Goal: Transaction & Acquisition: Purchase product/service

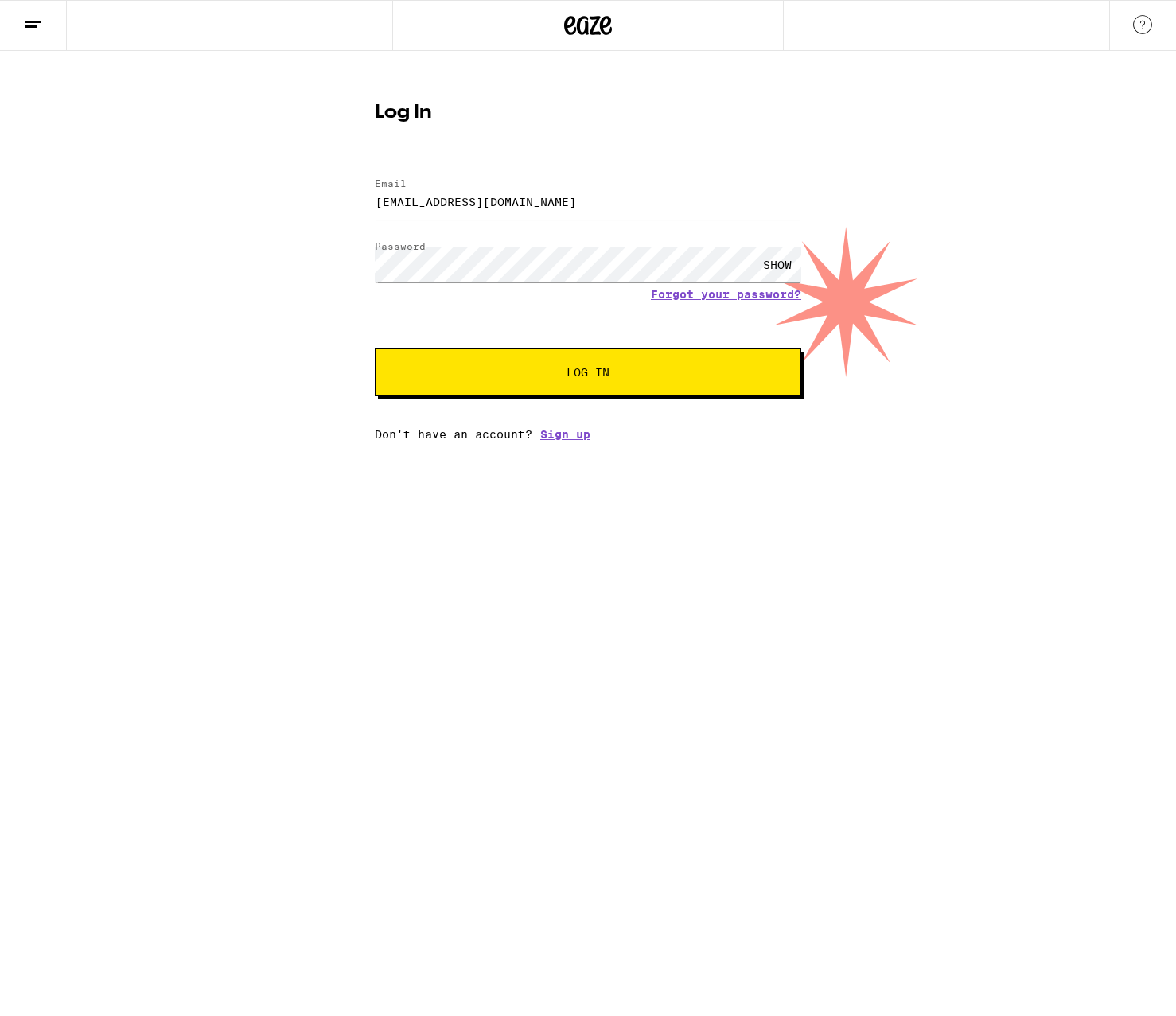
click at [575, 369] on span "Log In" at bounding box center [588, 372] width 43 height 11
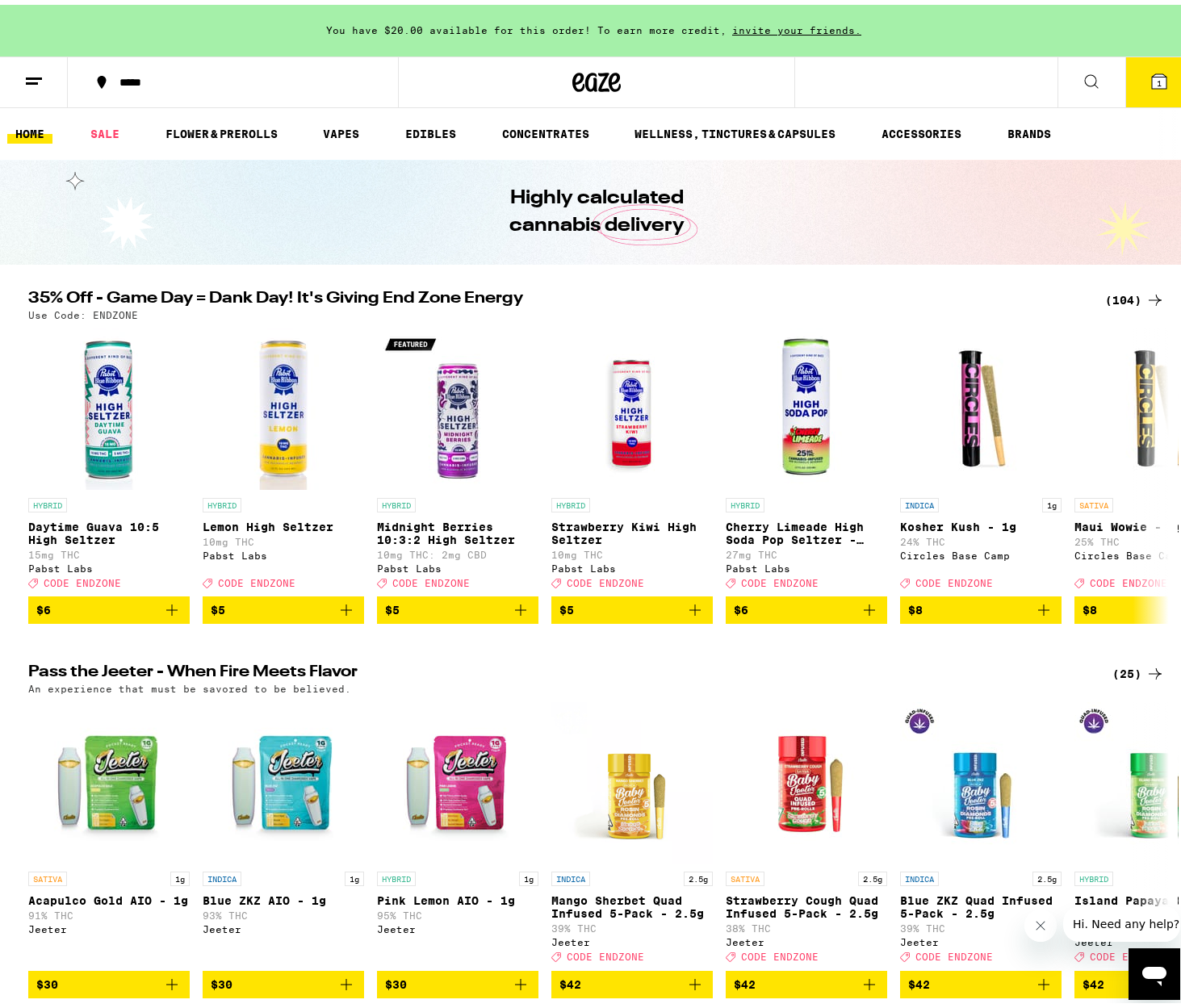
click at [1127, 295] on div "(104)" at bounding box center [1135, 295] width 60 height 19
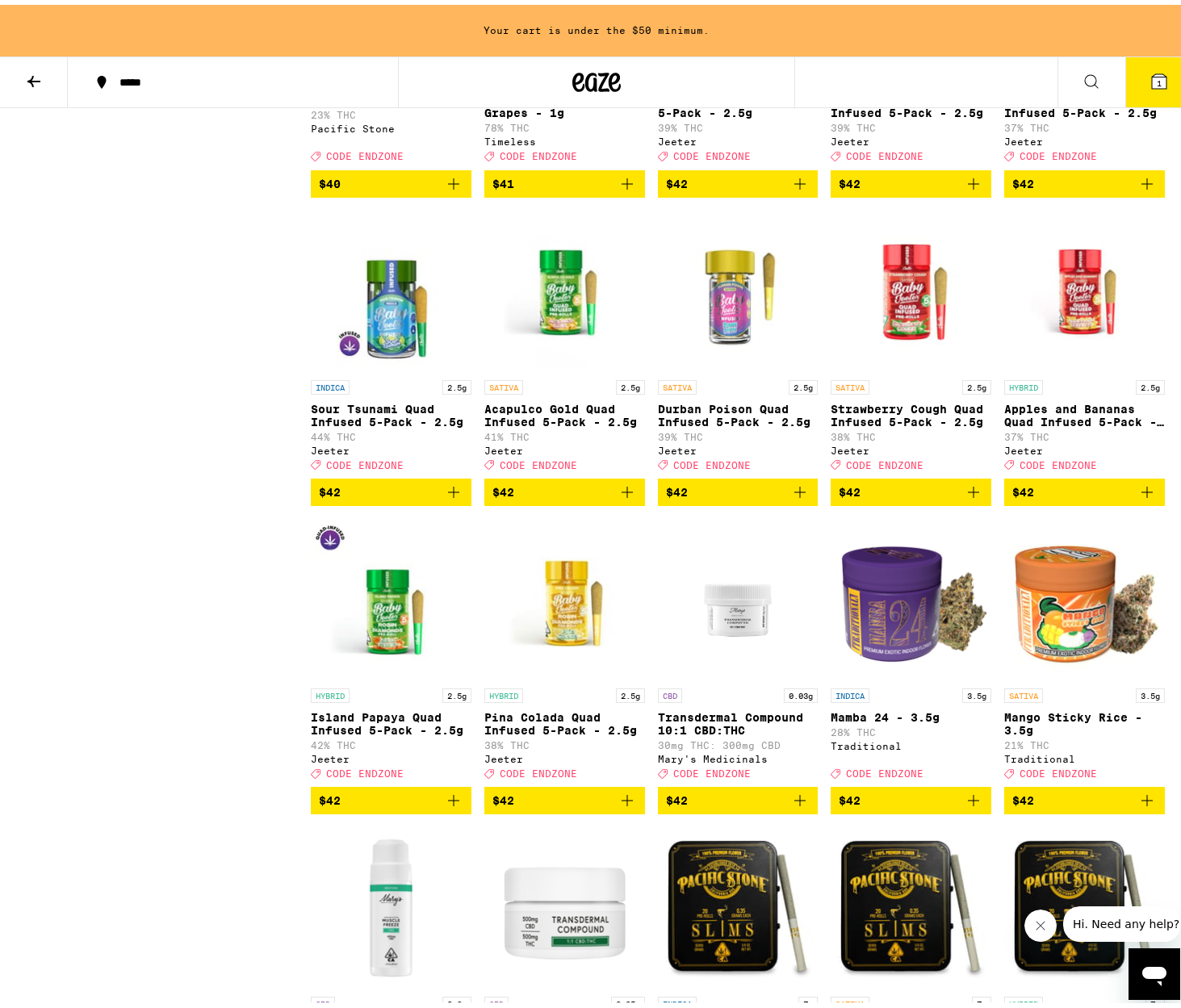
scroll to position [5379, 0]
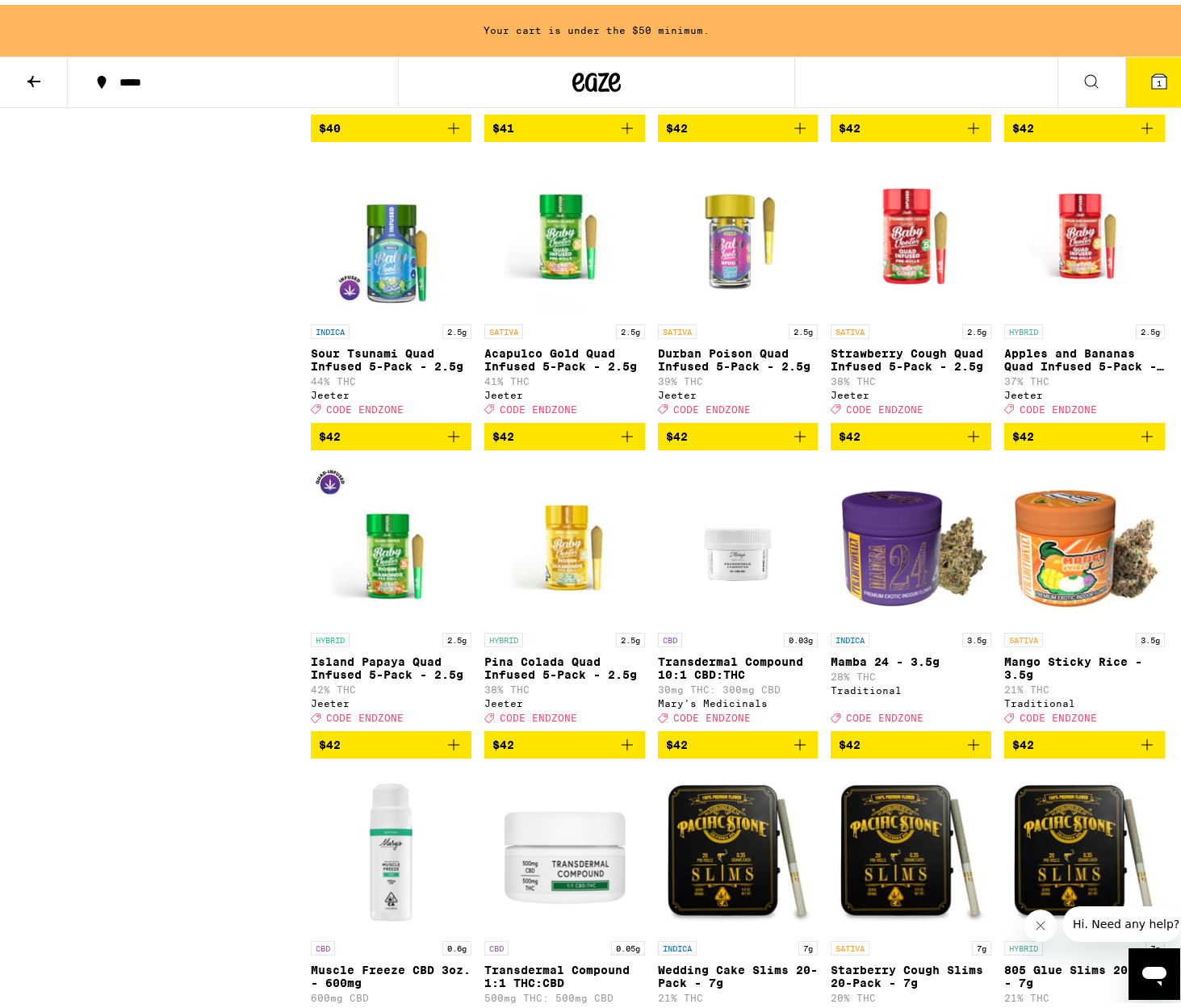
click at [404, 620] on img "Open page for Island Papaya Quad Infused 5-Pack - 2.5g from Jeeter" at bounding box center [390, 539] width 160 height 161
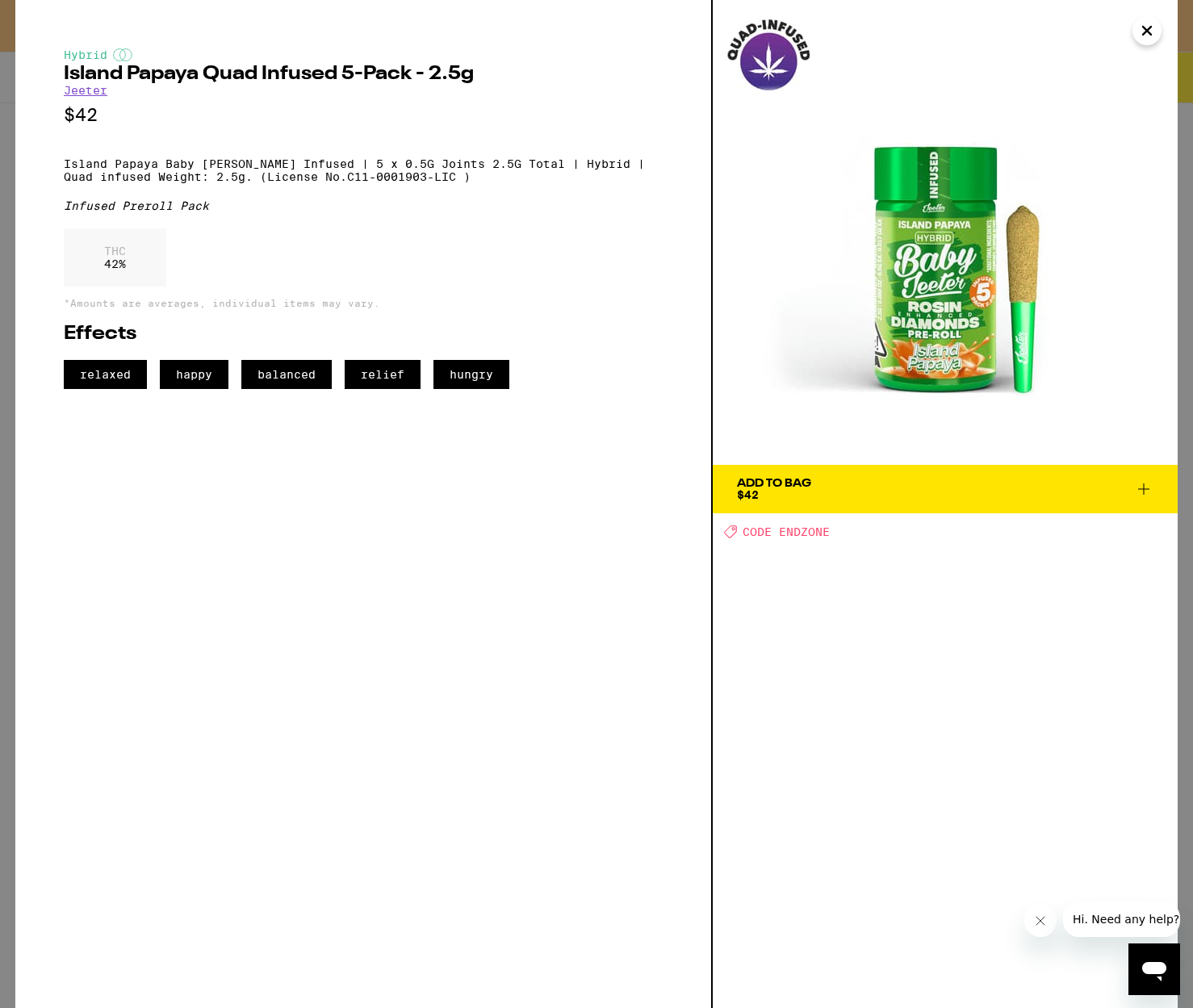
click at [1138, 31] on icon "Close" at bounding box center [1147, 31] width 19 height 24
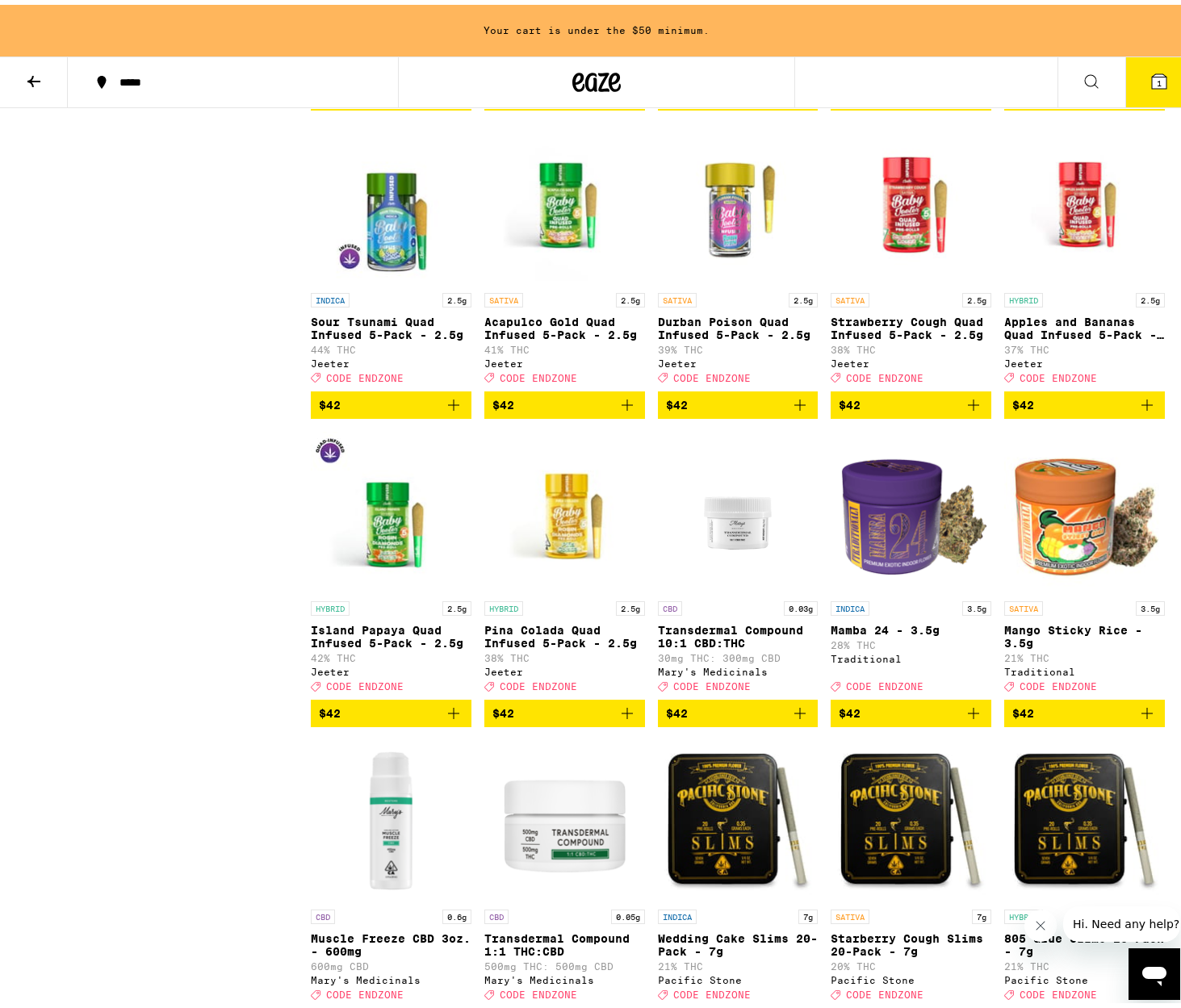
scroll to position [5478, 0]
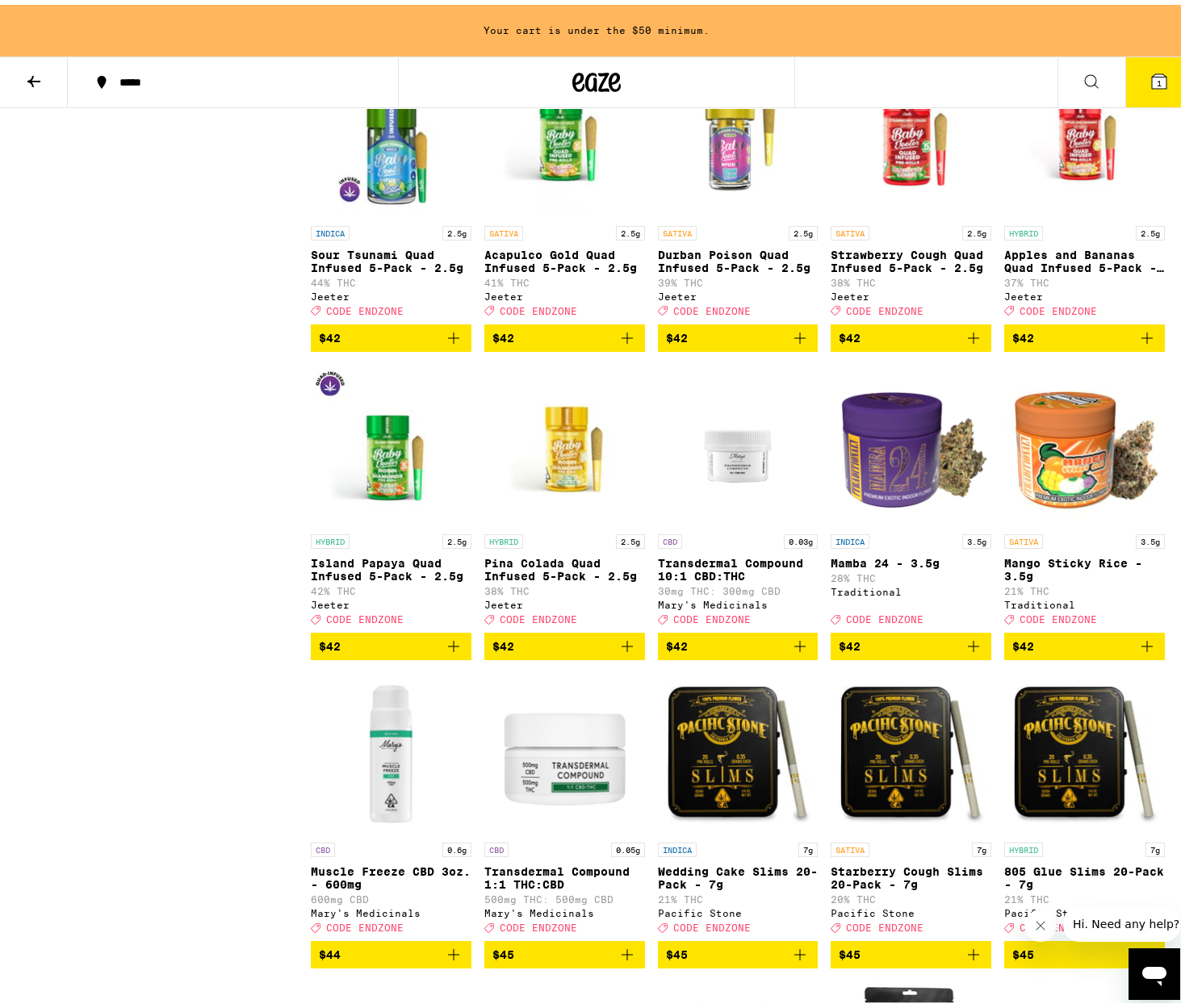
click at [817, 1] on div "Your cart is under the $50 minimum." at bounding box center [596, 25] width 1193 height 52
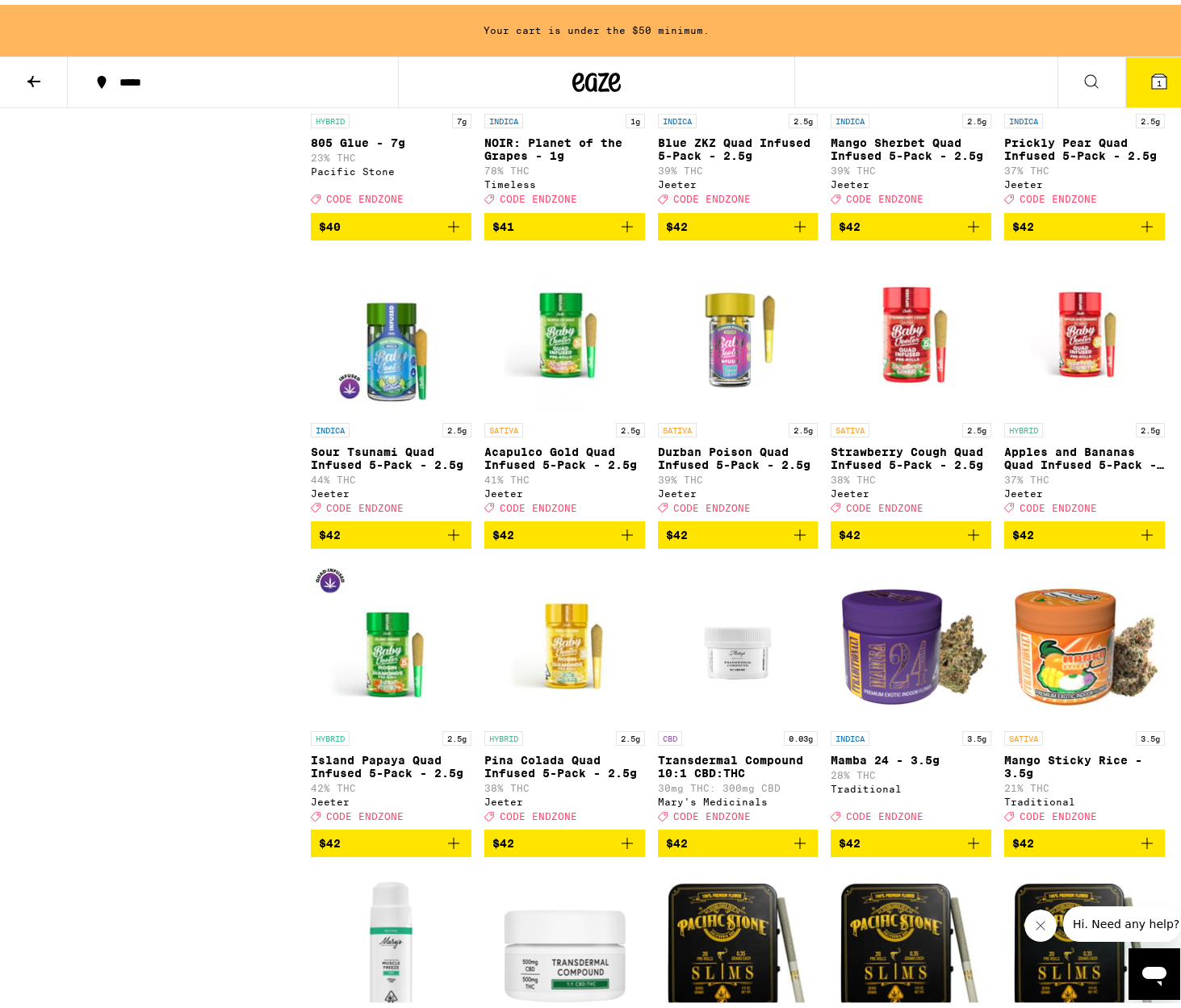
scroll to position [5228, 0]
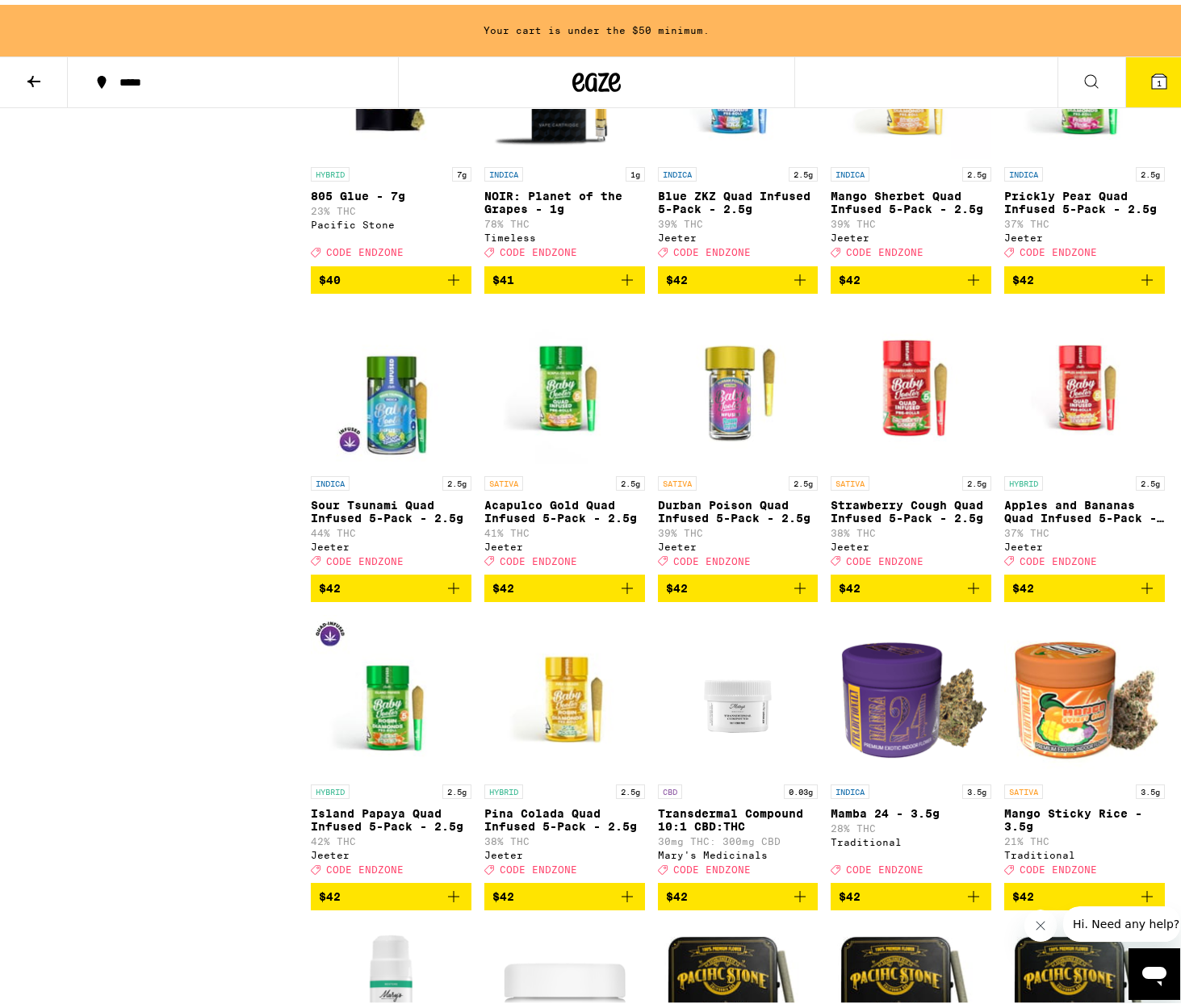
click at [748, 285] on span "$42" at bounding box center [738, 274] width 145 height 19
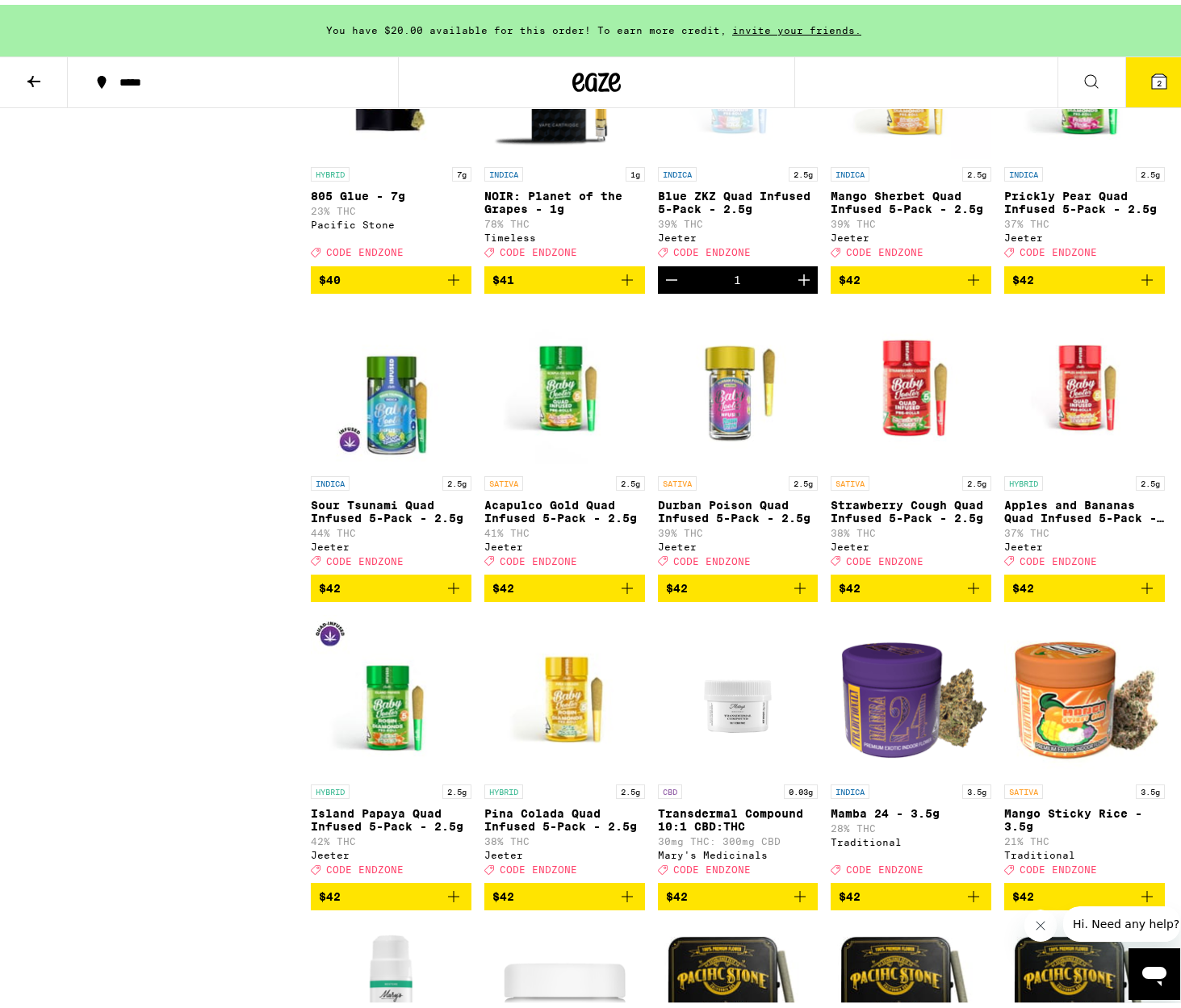
click at [664, 285] on icon "Decrement" at bounding box center [671, 274] width 19 height 19
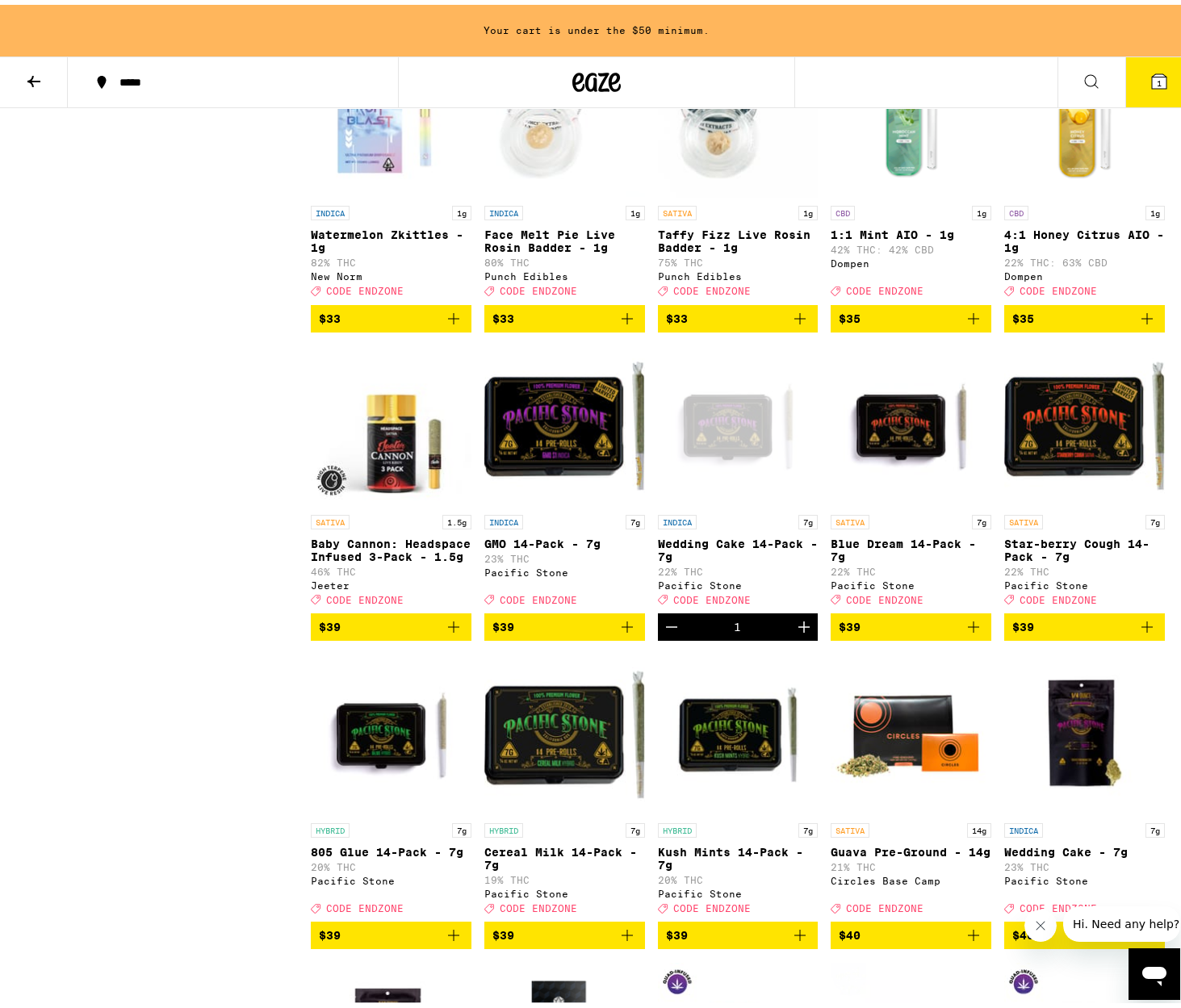
scroll to position [4417, 0]
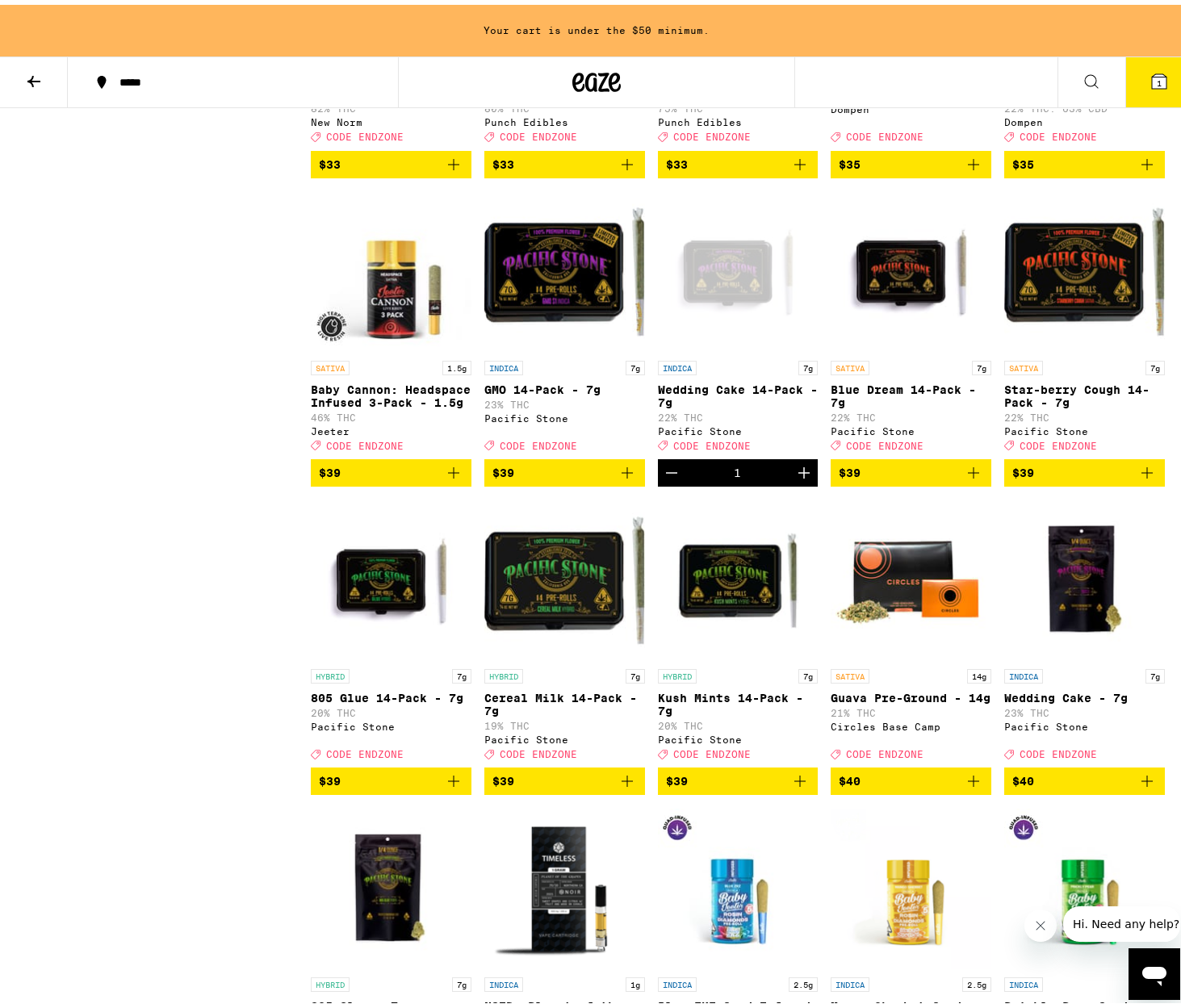
click at [668, 478] on icon "Decrement" at bounding box center [671, 468] width 19 height 19
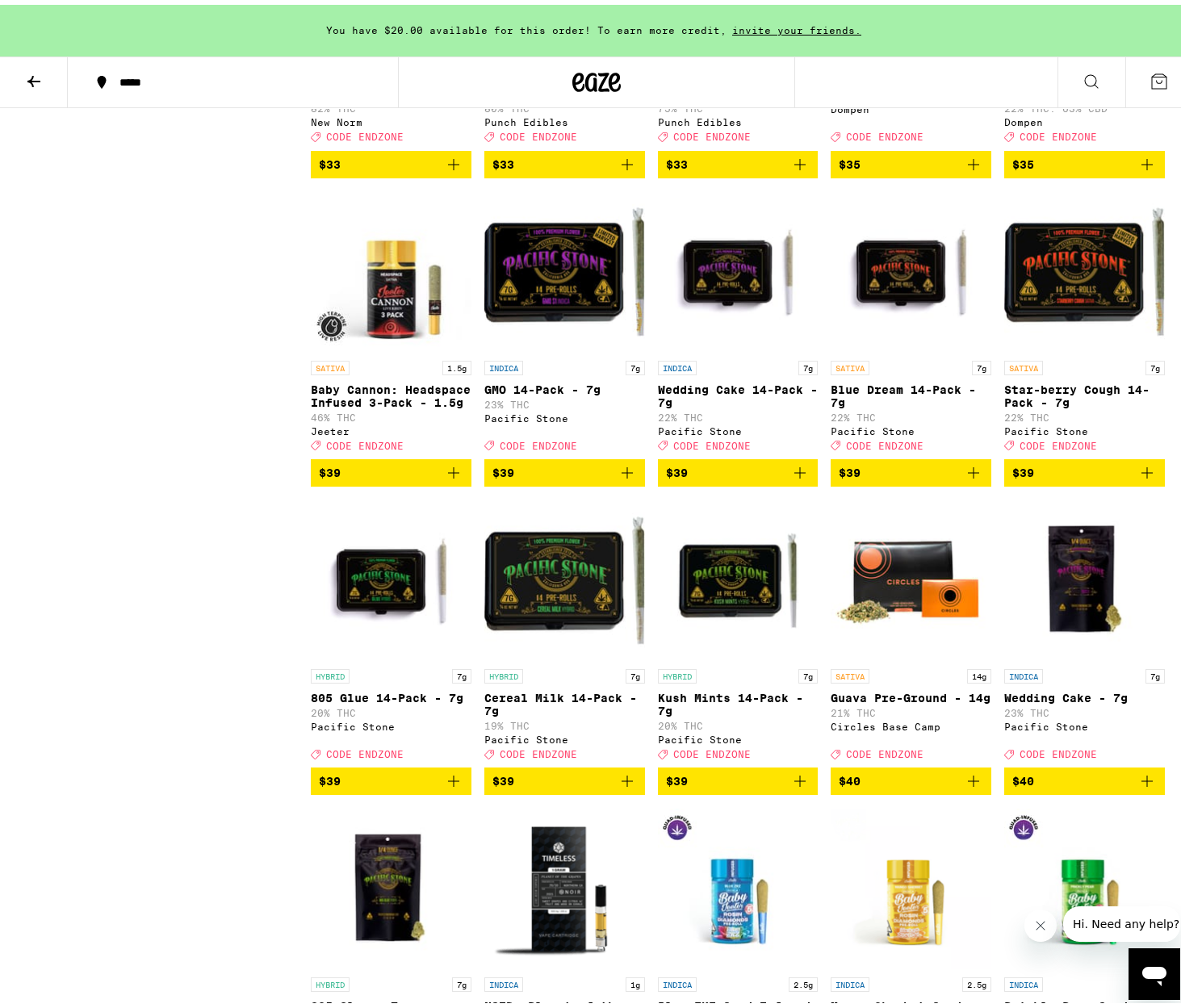
click at [402, 786] on span "$39" at bounding box center [391, 775] width 145 height 19
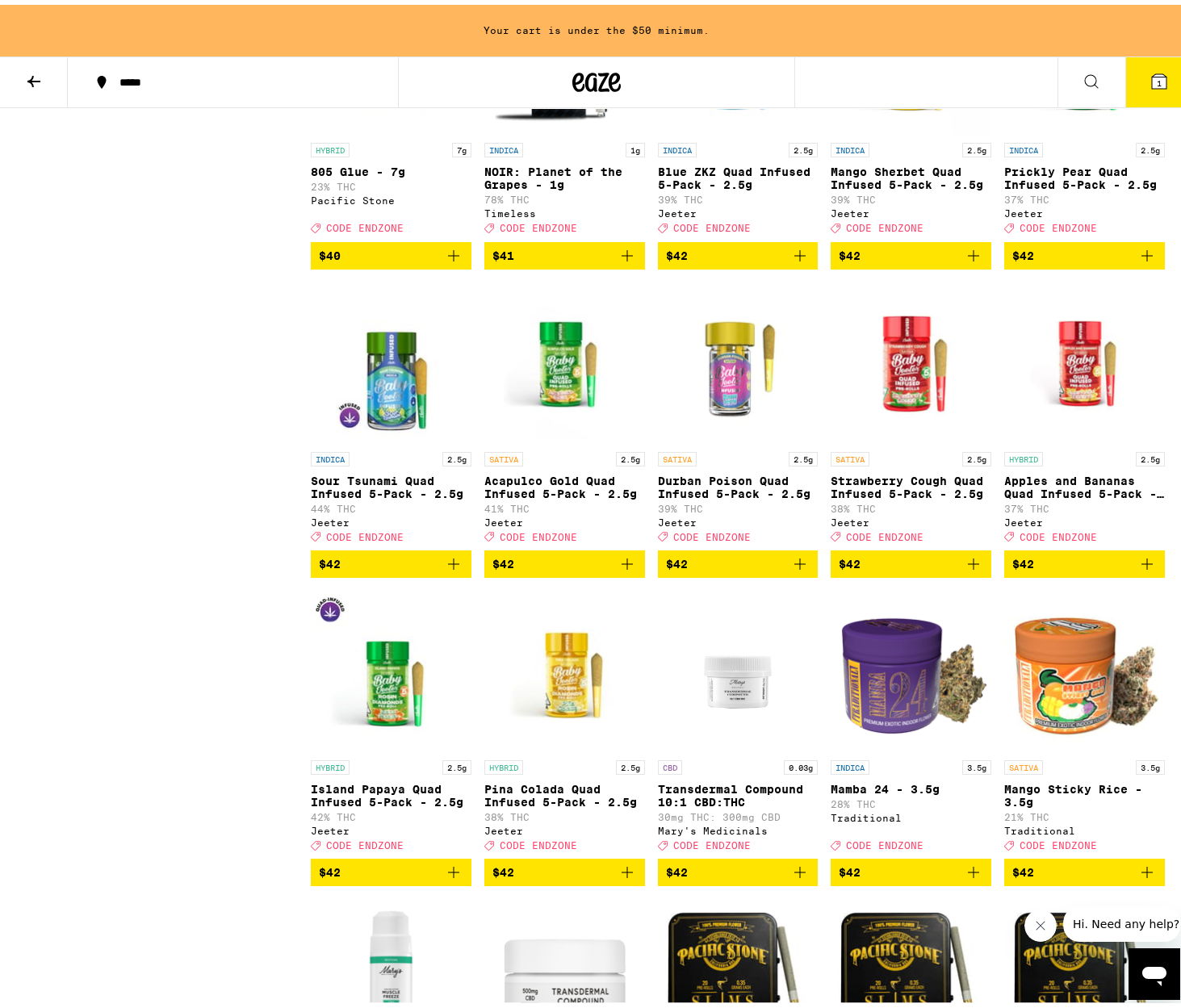
scroll to position [5249, 0]
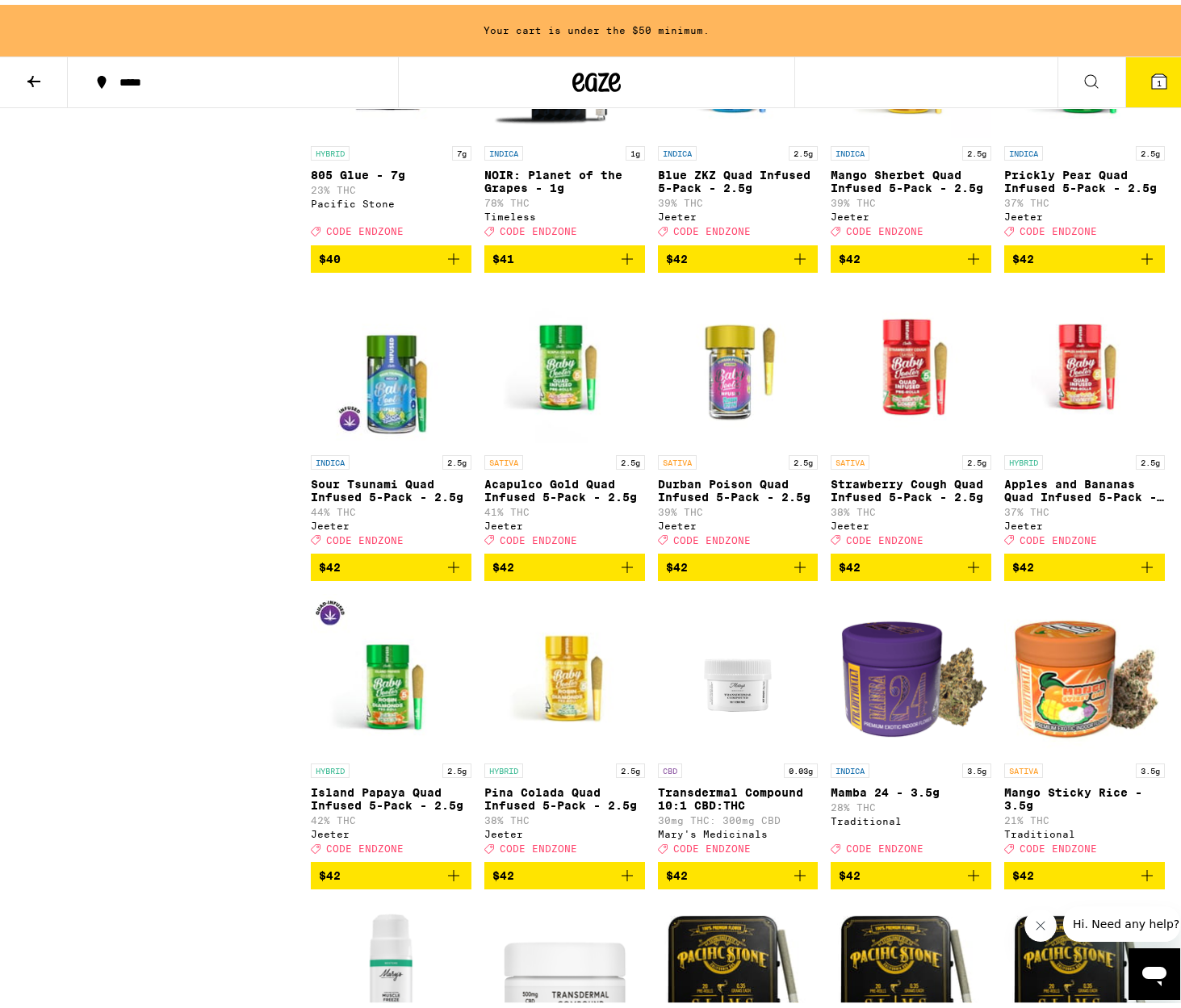
click at [911, 133] on img "Open page for Mango Sherbet Quad Infused 5-Pack - 2.5g from Jeeter" at bounding box center [910, 52] width 160 height 161
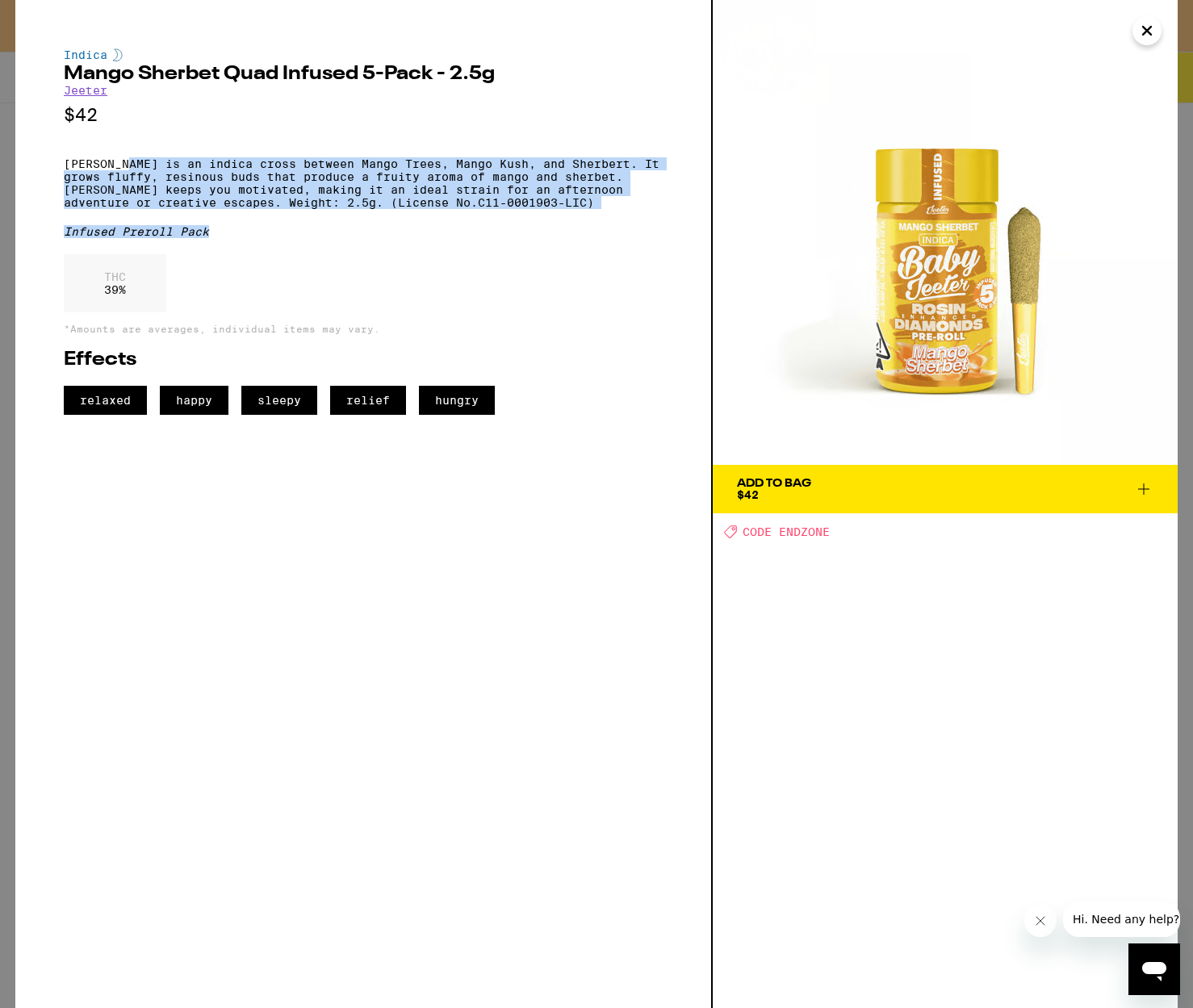
drag, startPoint x: 130, startPoint y: 165, endPoint x: 504, endPoint y: 242, distance: 381.8
click at [504, 242] on div "Indica Mango Sherbet Quad Infused 5-Pack - 2.5g [PERSON_NAME] $42 Mango Sherbet…" at bounding box center [363, 232] width 599 height 366
click at [902, 485] on span "Add To Bag $42" at bounding box center [945, 489] width 416 height 23
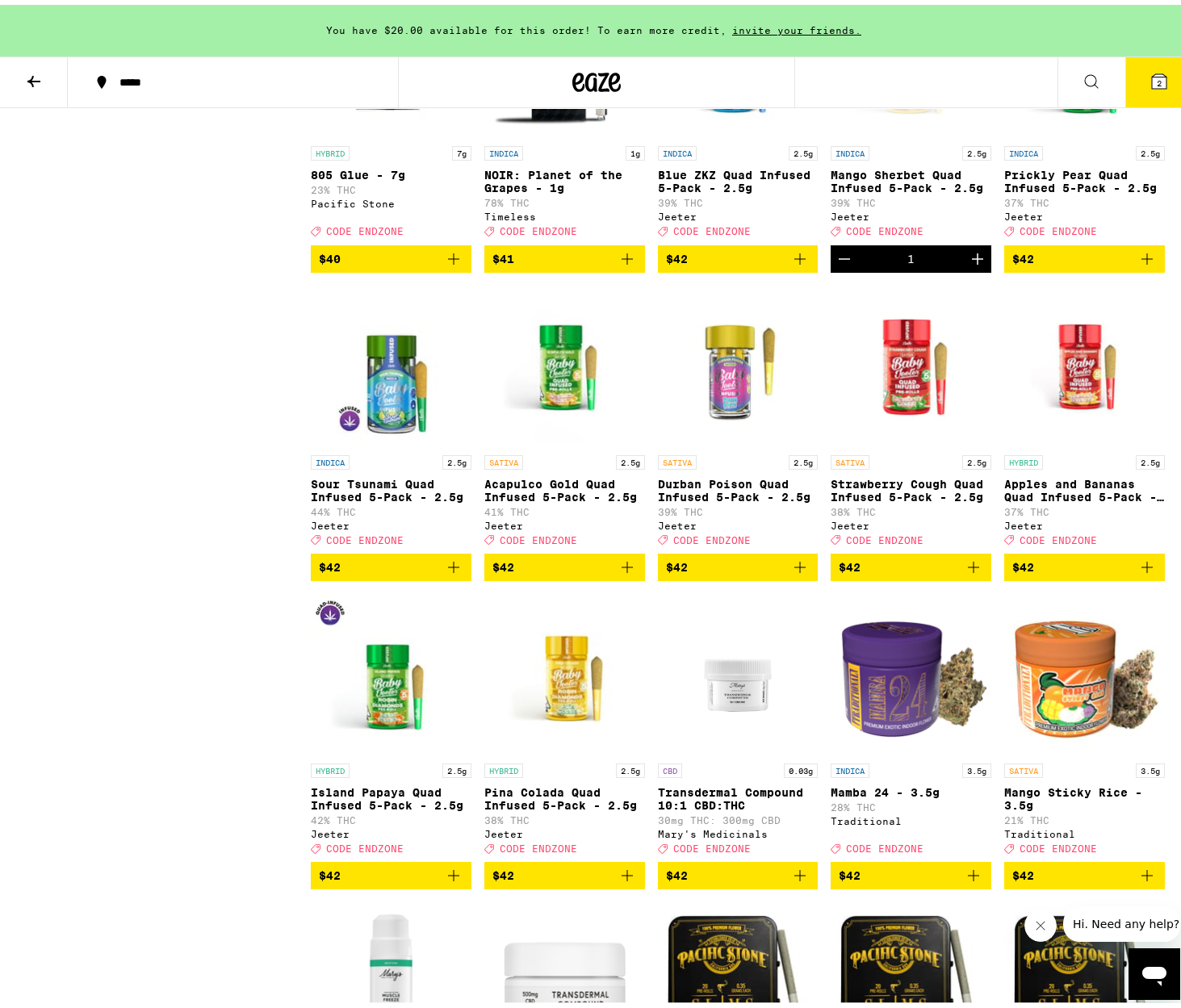
click at [834, 264] on icon "Decrement" at bounding box center [843, 253] width 19 height 19
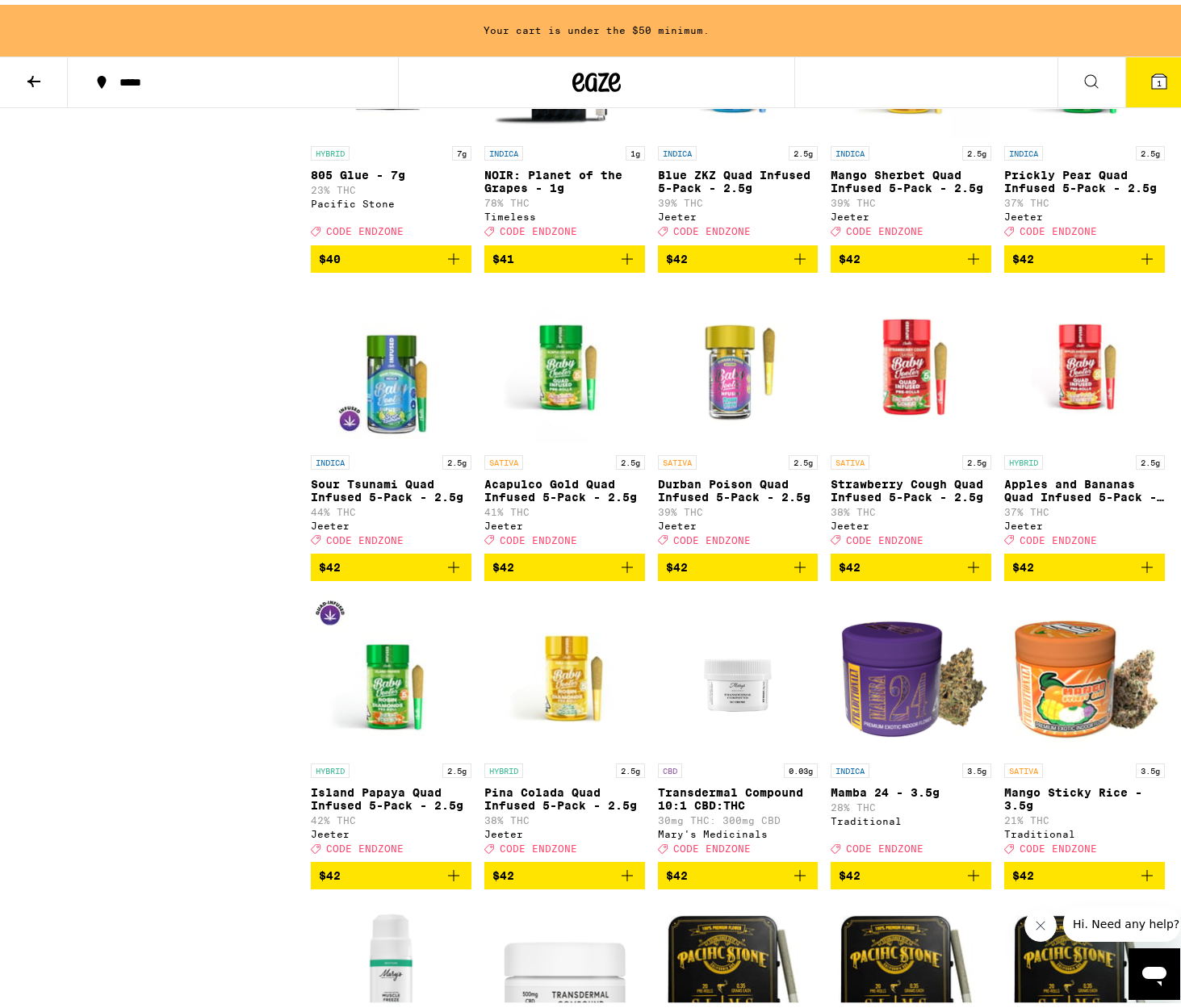
click at [1055, 264] on span "$42" at bounding box center [1084, 253] width 145 height 19
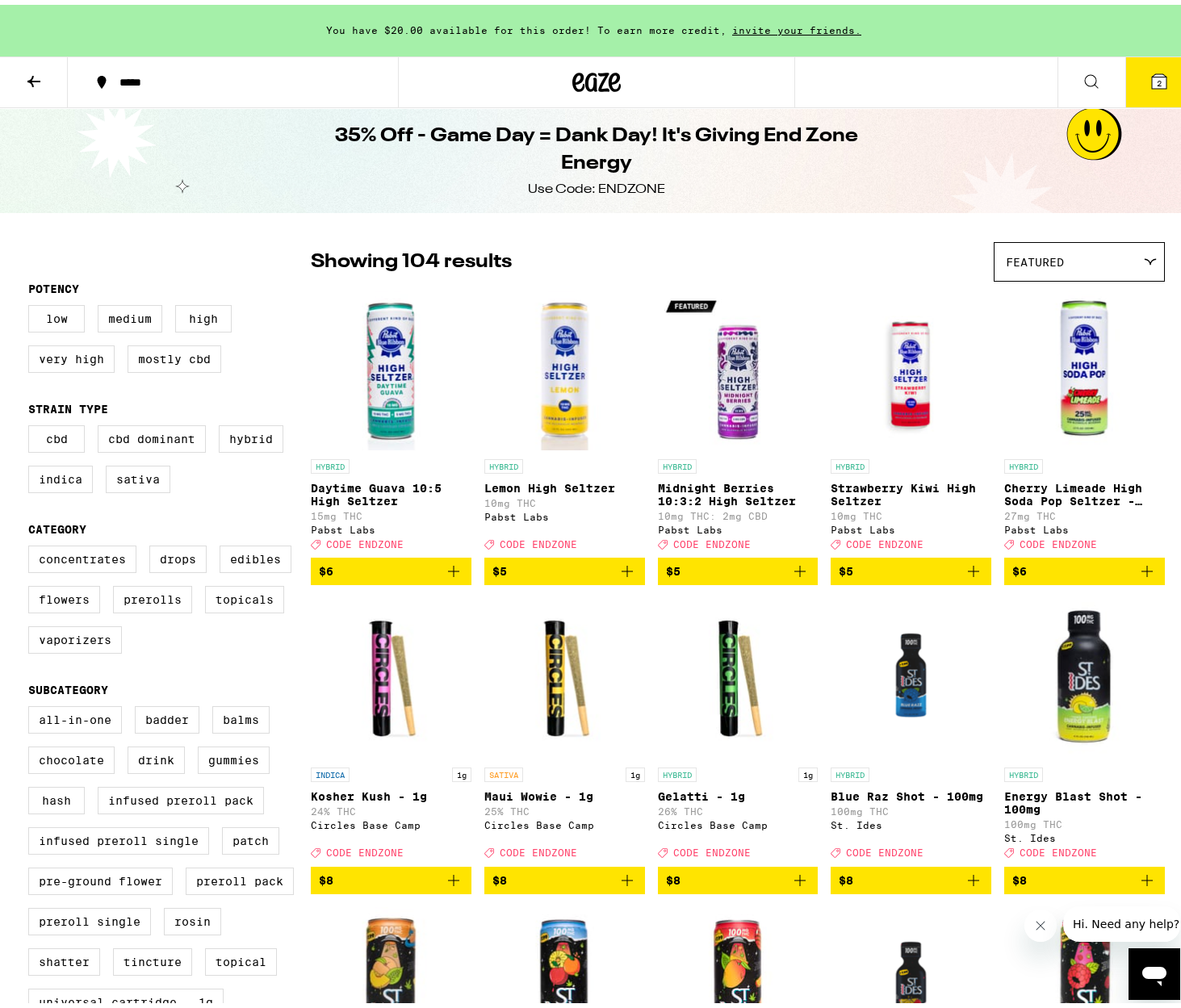
click at [1065, 576] on span "$6" at bounding box center [1084, 566] width 145 height 19
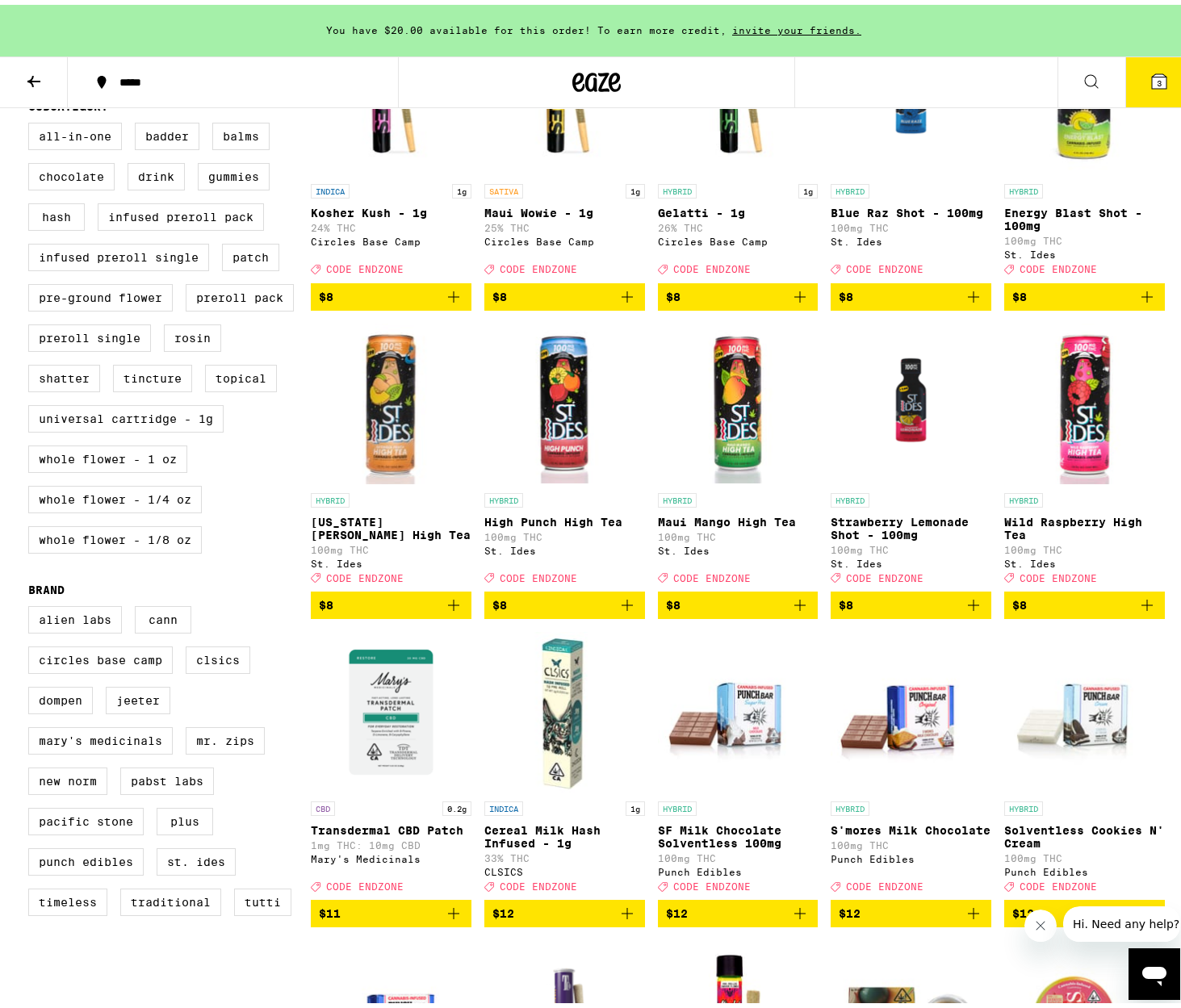
scroll to position [433, 0]
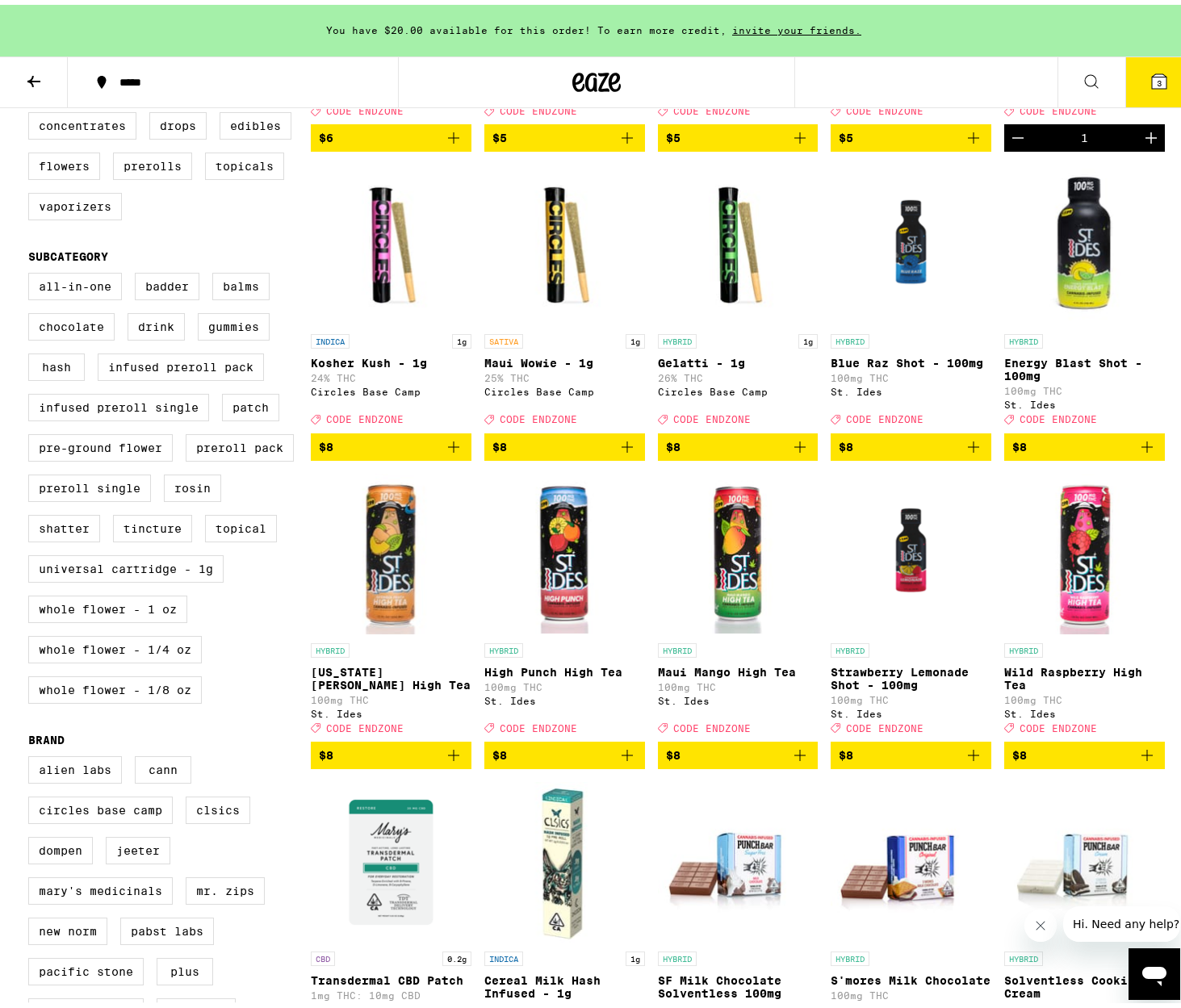
click at [538, 624] on img "Open page for High Punch High Tea from St. Ides" at bounding box center [564, 549] width 160 height 161
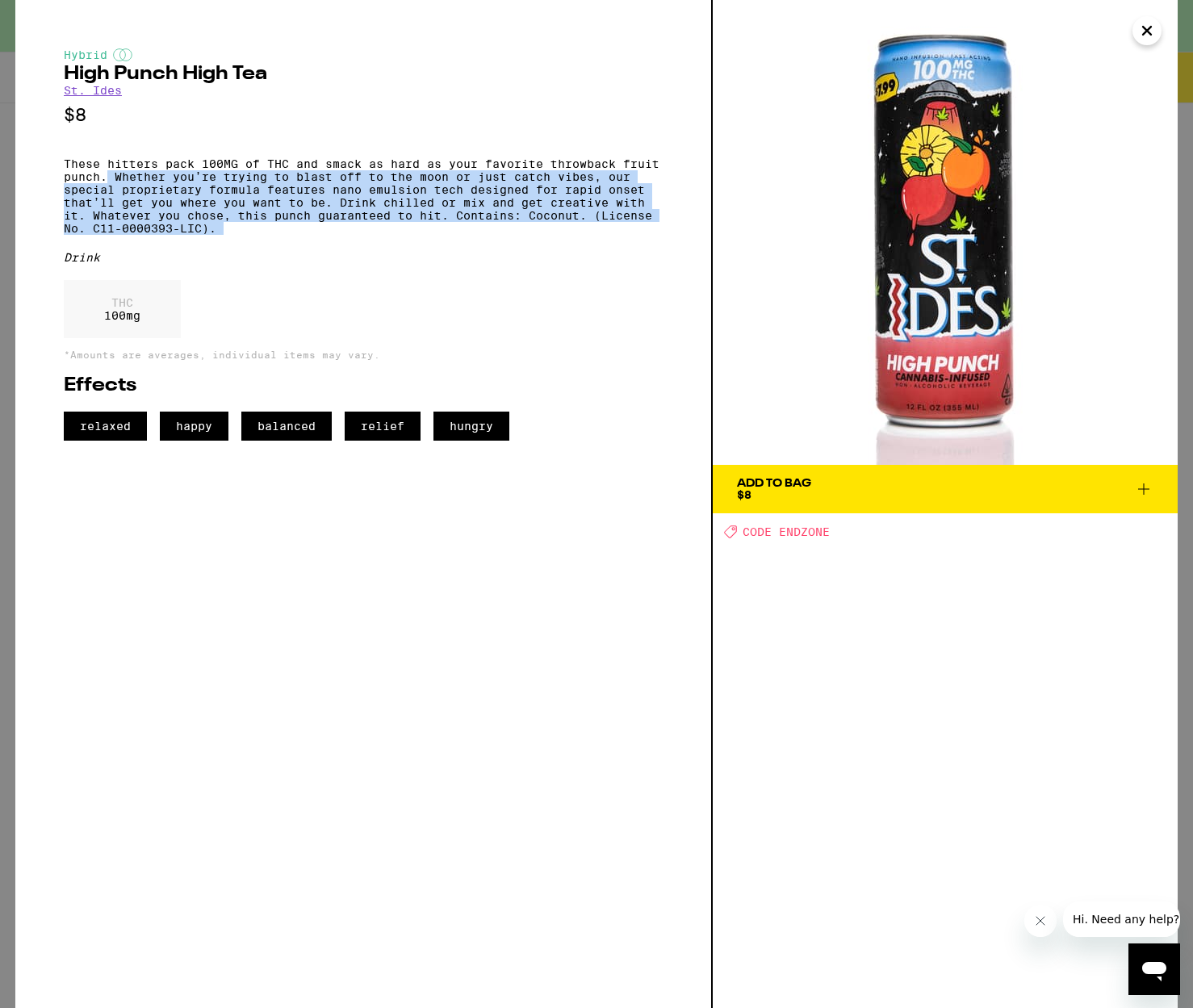
drag, startPoint x: 107, startPoint y: 190, endPoint x: 217, endPoint y: 254, distance: 127.3
click at [217, 254] on div "Hybrid High Punch High Tea St. Ides $8 These hitters pack 100MG of THC and smac…" at bounding box center [363, 244] width 599 height 392
click at [217, 235] on p "These hitters pack 100MG of THC and smack as hard as your favorite throwback fr…" at bounding box center [363, 196] width 599 height 78
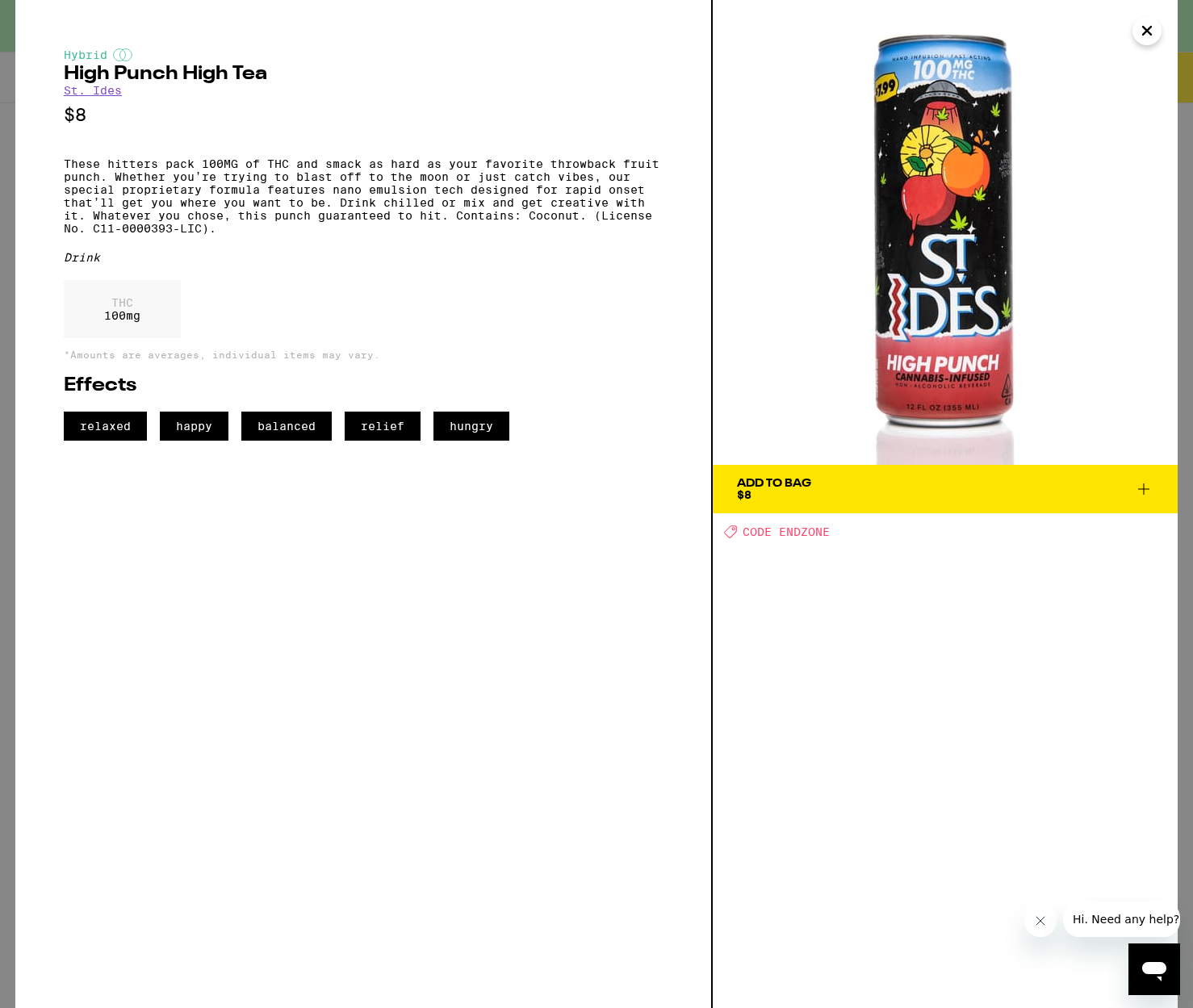
click at [845, 490] on span "Add To Bag $8" at bounding box center [945, 489] width 416 height 23
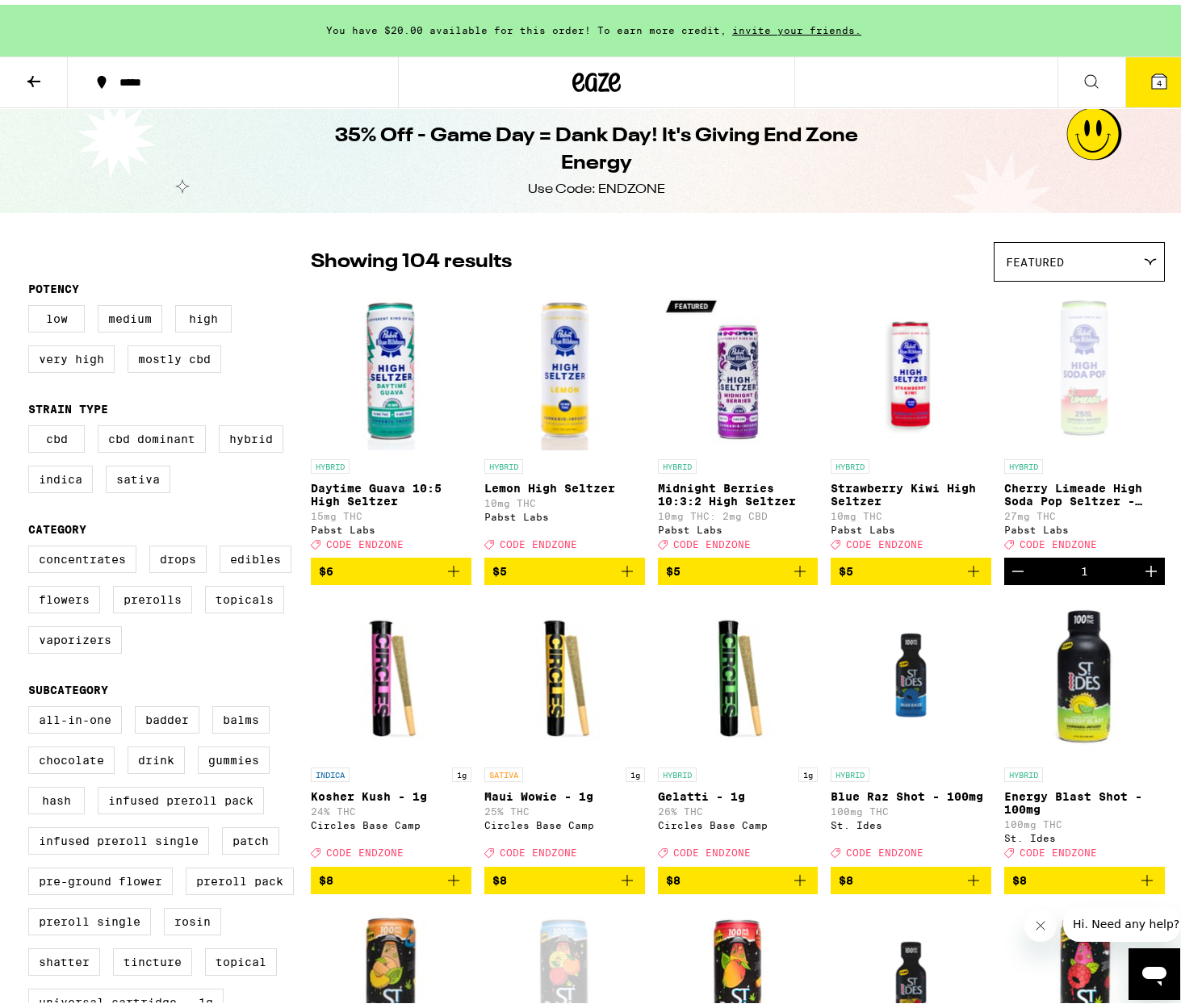
click at [1157, 64] on button "4" at bounding box center [1158, 77] width 68 height 50
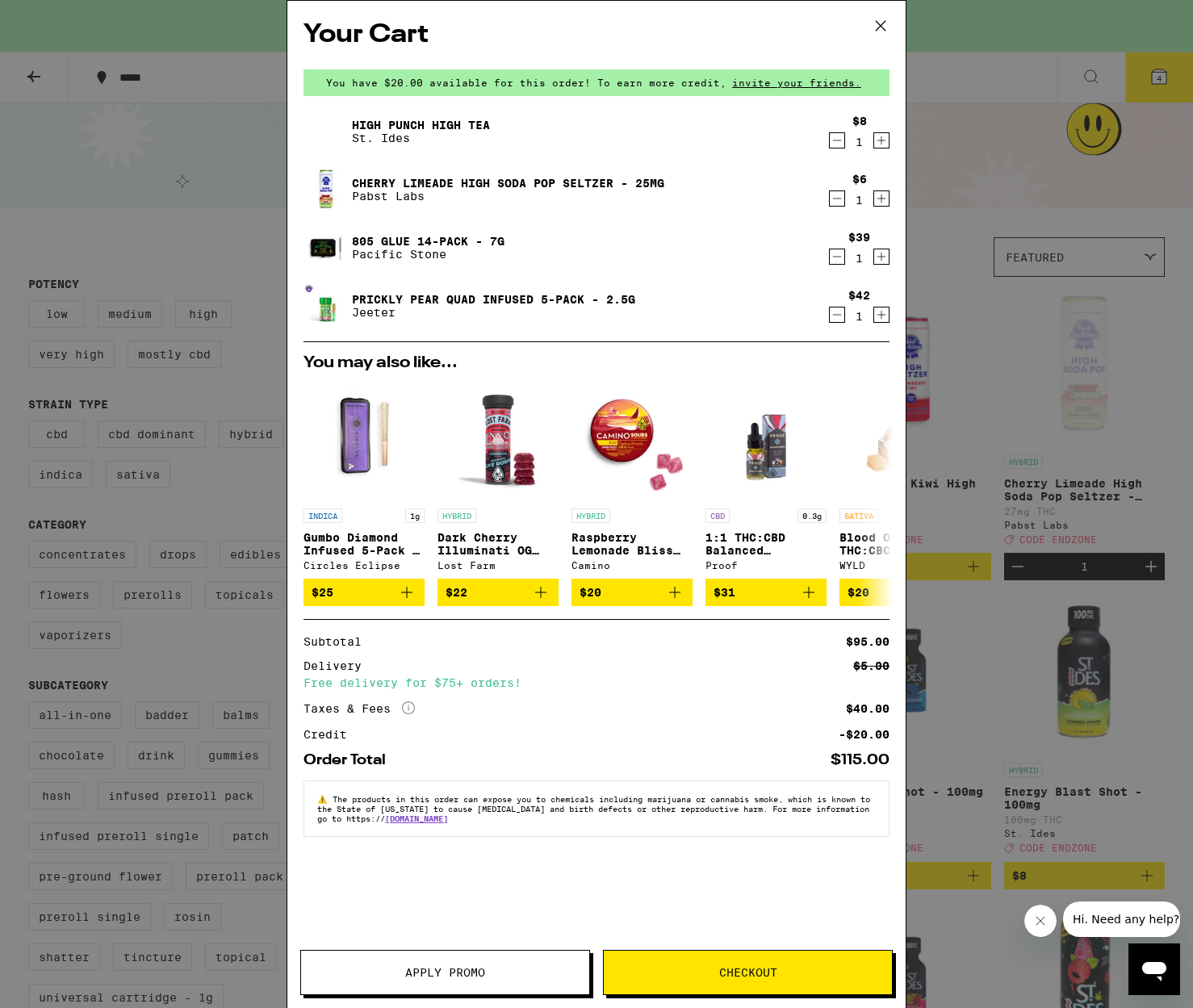
click at [475, 975] on span "Apply Promo" at bounding box center [445, 972] width 80 height 11
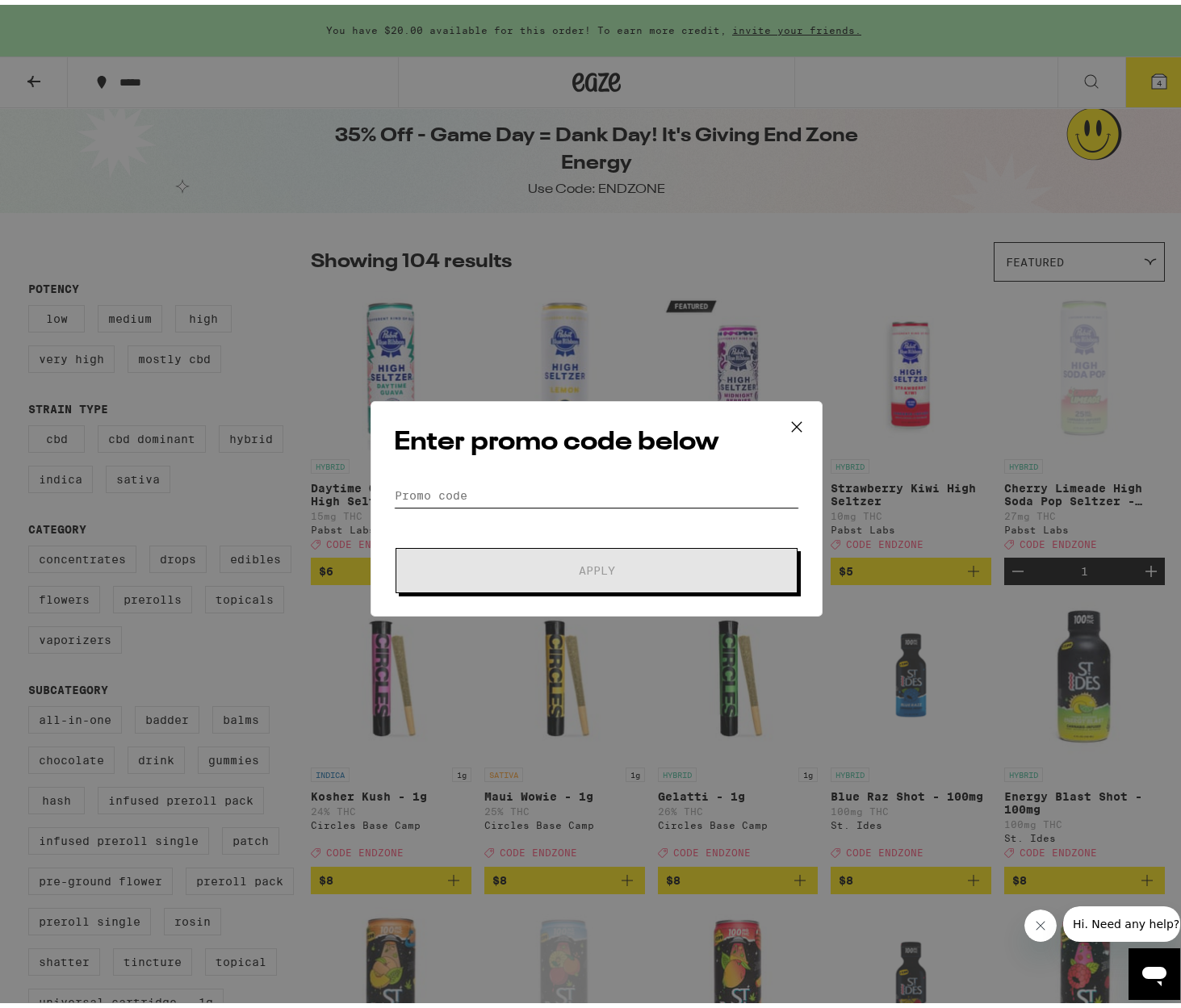
click at [489, 499] on input "Promo Code" at bounding box center [596, 490] width 405 height 24
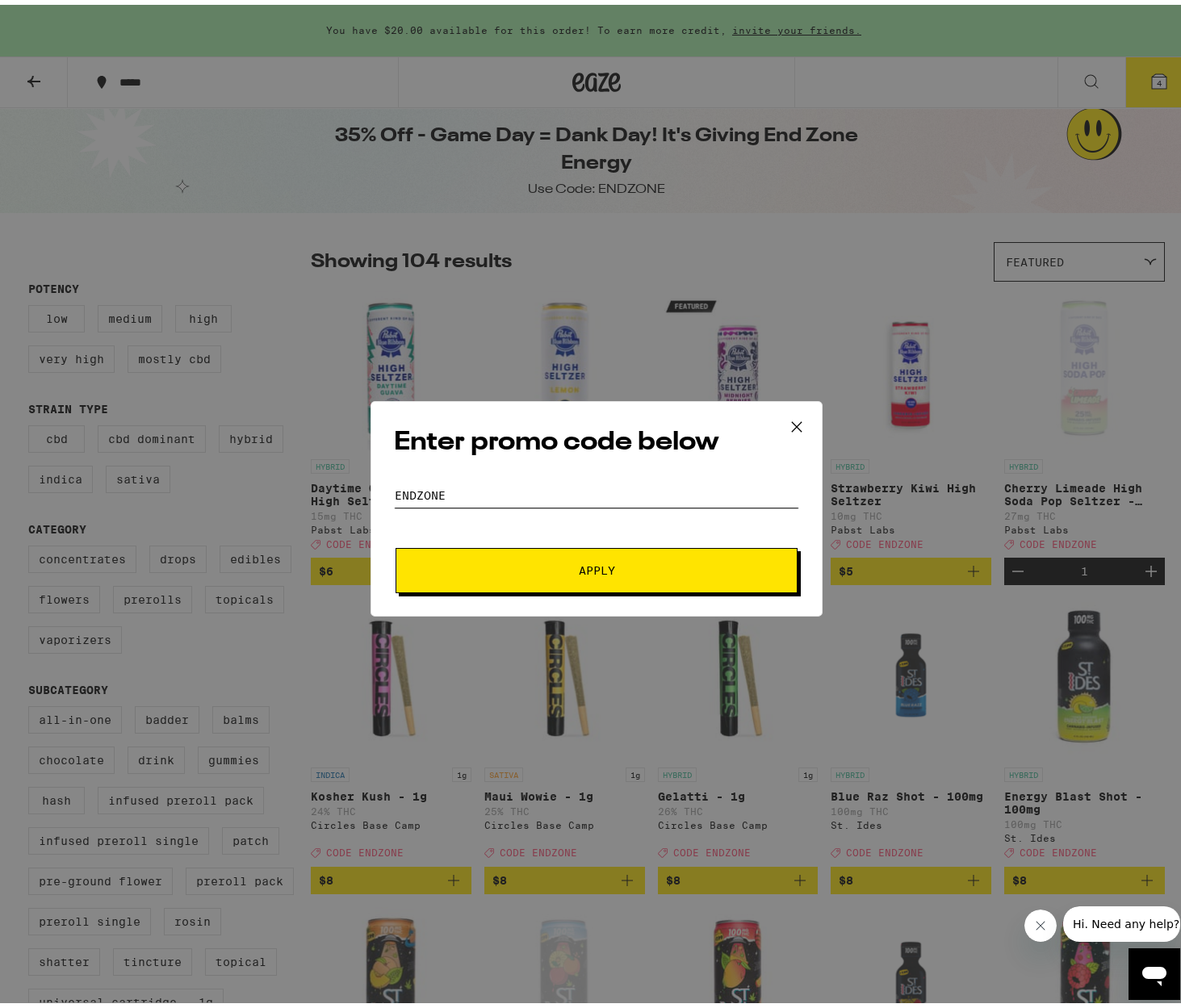
type input "endzone"
click at [505, 556] on button "Apply" at bounding box center [596, 566] width 402 height 45
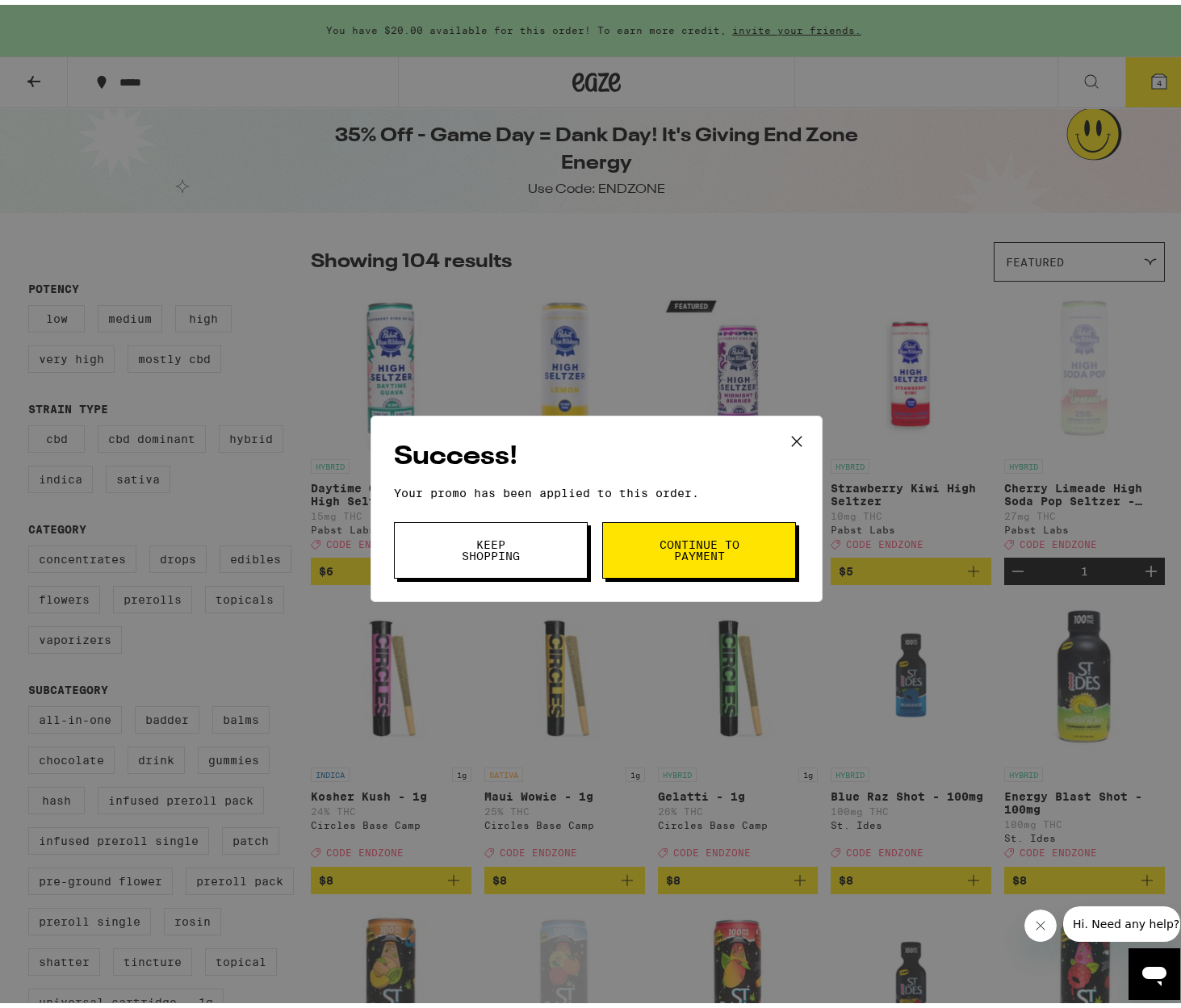
click at [794, 433] on icon at bounding box center [796, 436] width 10 height 10
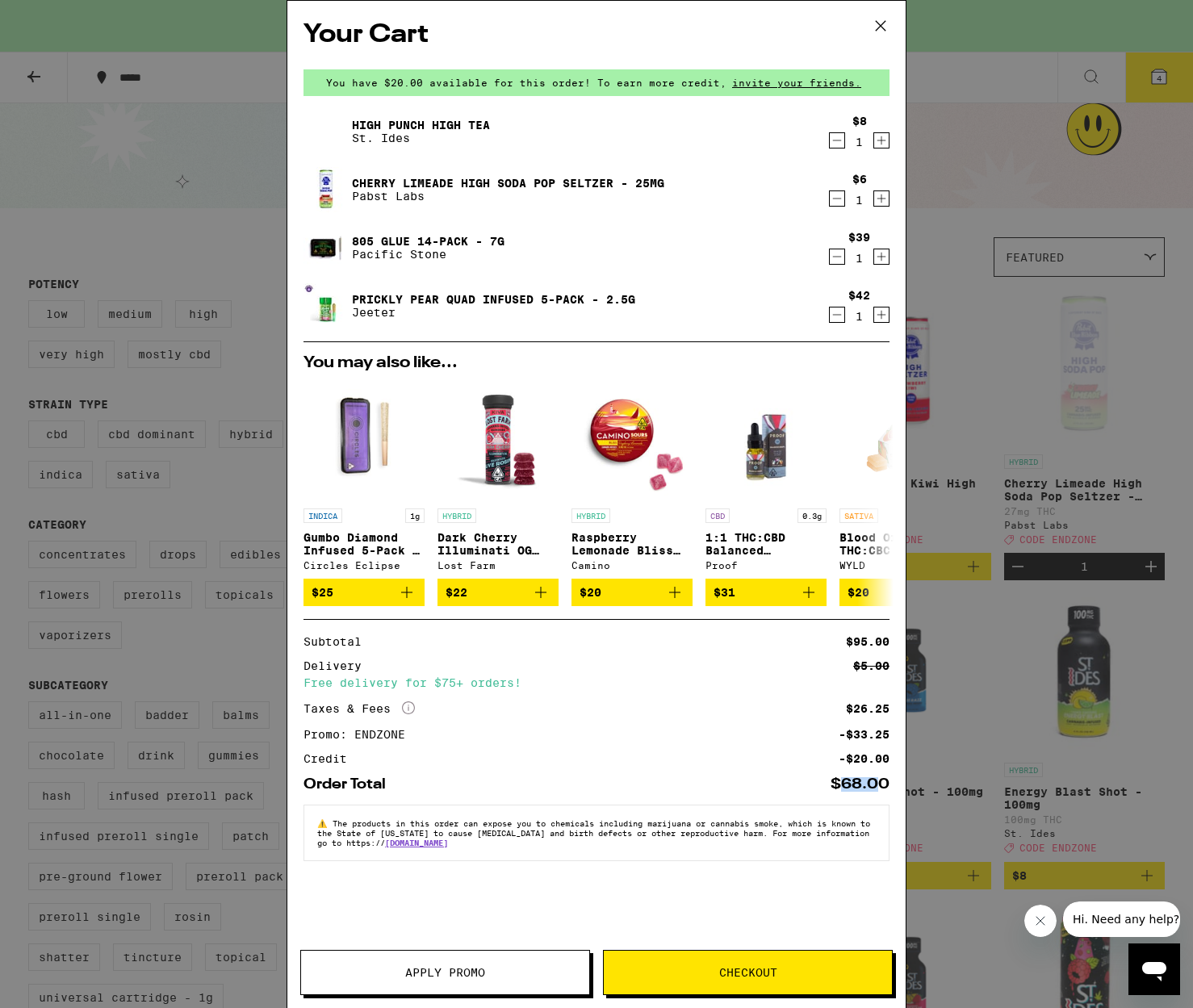
drag, startPoint x: 837, startPoint y: 789, endPoint x: 877, endPoint y: 787, distance: 40.0
click at [877, 787] on div "$68.00" at bounding box center [860, 785] width 59 height 14
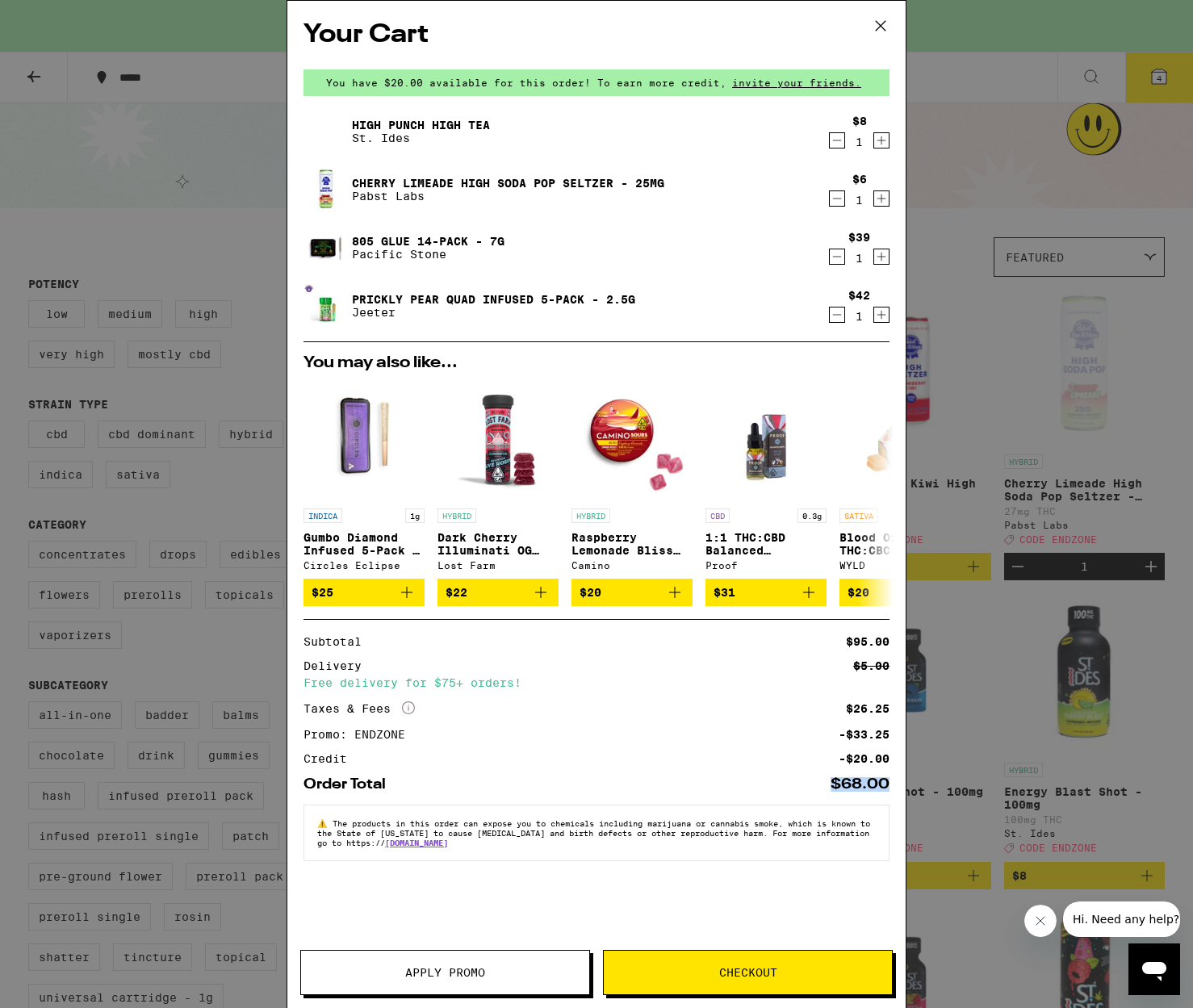
click at [858, 785] on div "$68.00" at bounding box center [860, 785] width 59 height 14
click at [877, 18] on icon at bounding box center [881, 25] width 24 height 24
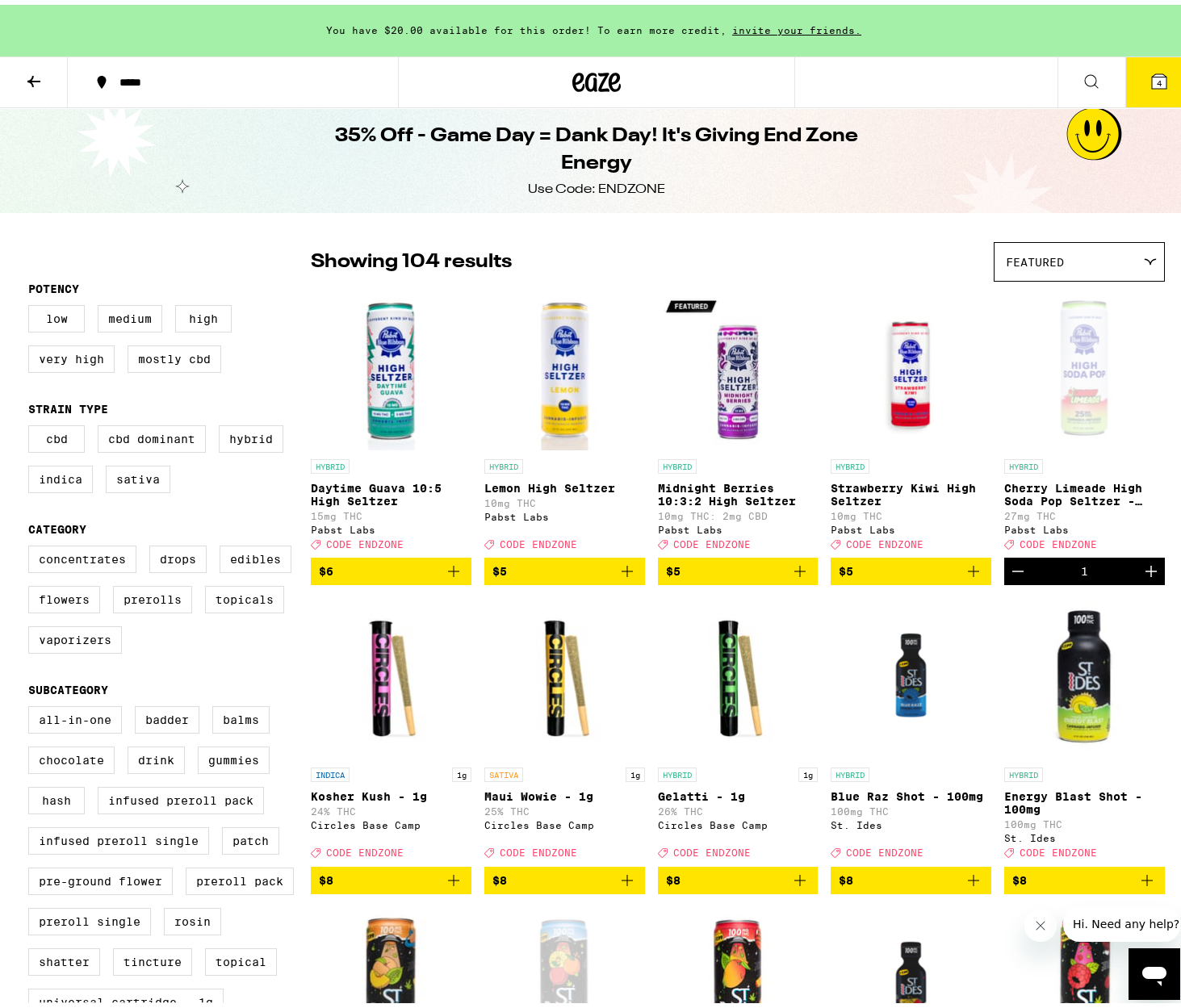
drag, startPoint x: 1157, startPoint y: 82, endPoint x: 1148, endPoint y: 90, distance: 12.0
click at [1149, 89] on button "4" at bounding box center [1158, 77] width 68 height 50
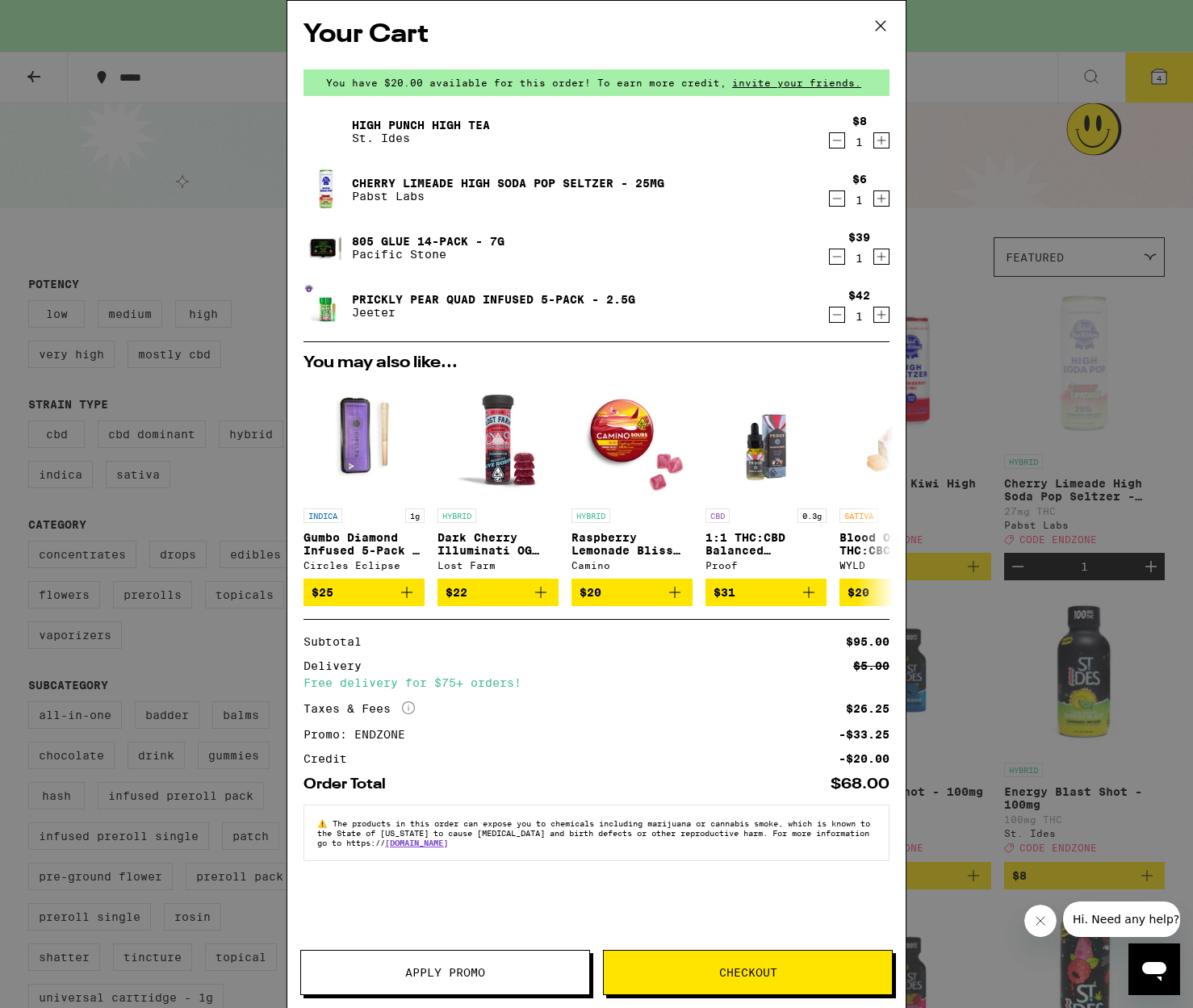
click at [749, 978] on span "Checkout" at bounding box center [749, 972] width 58 height 11
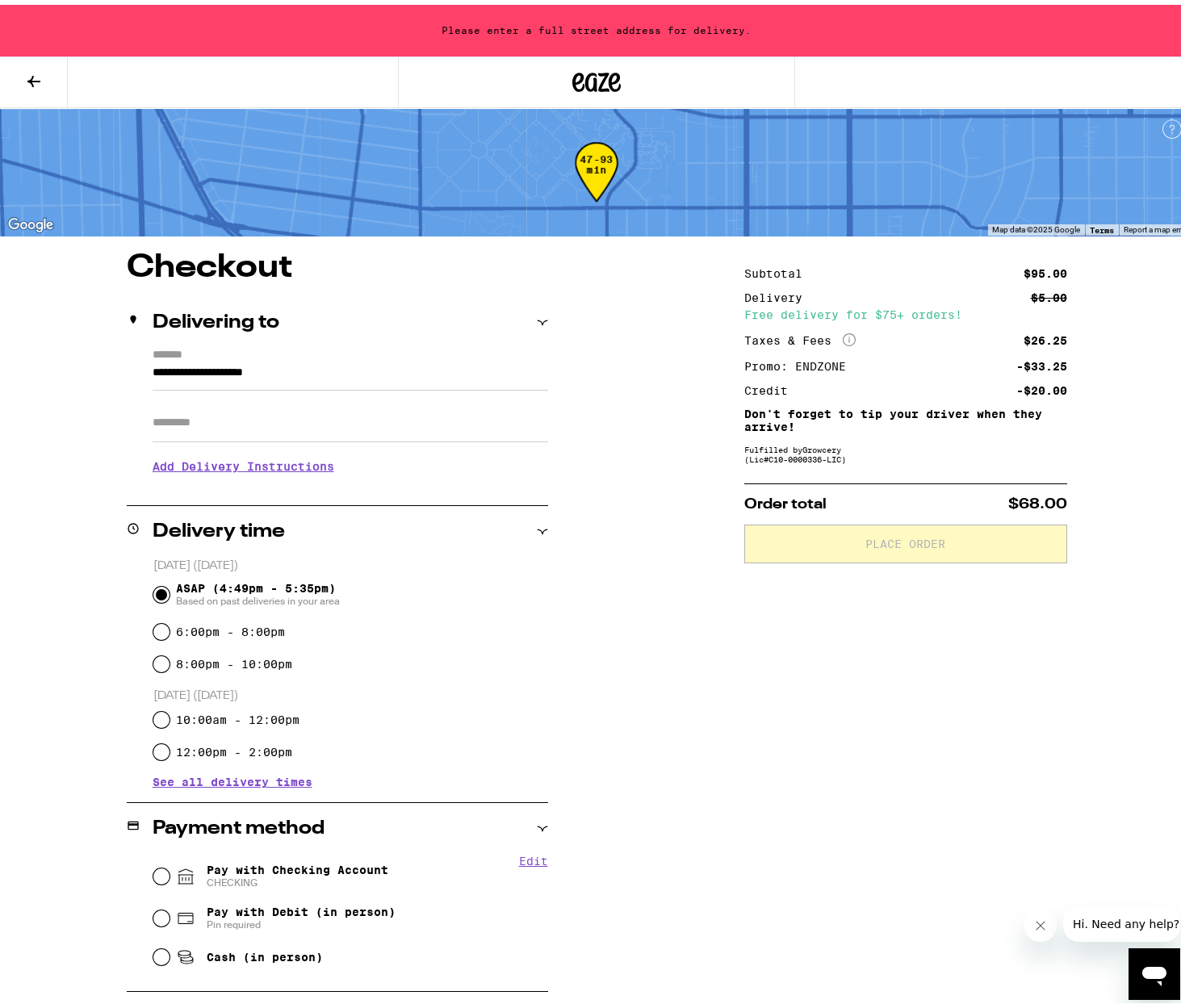
click at [295, 372] on input "**********" at bounding box center [350, 372] width 395 height 27
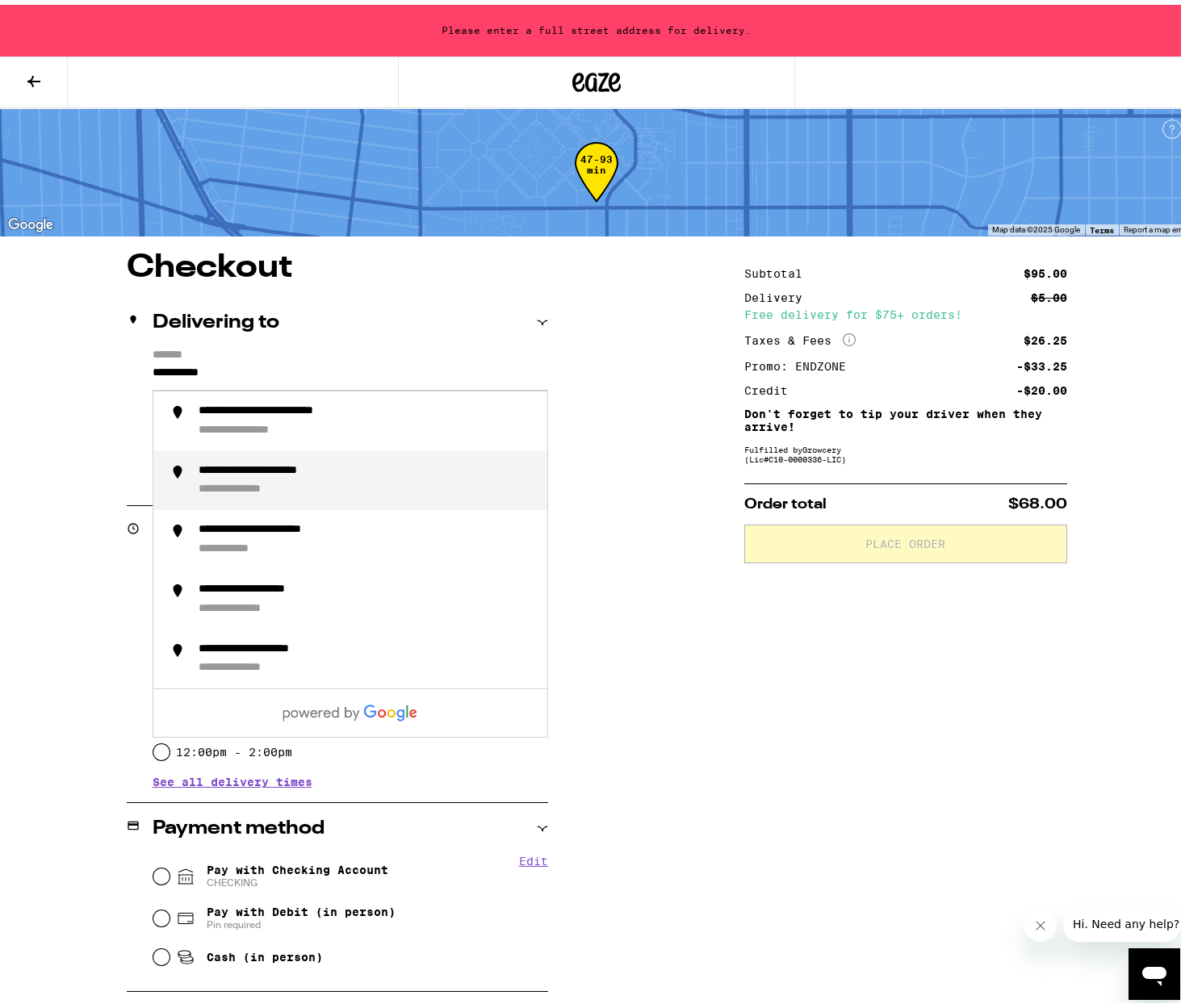
click at [326, 479] on div "**********" at bounding box center [366, 475] width 336 height 33
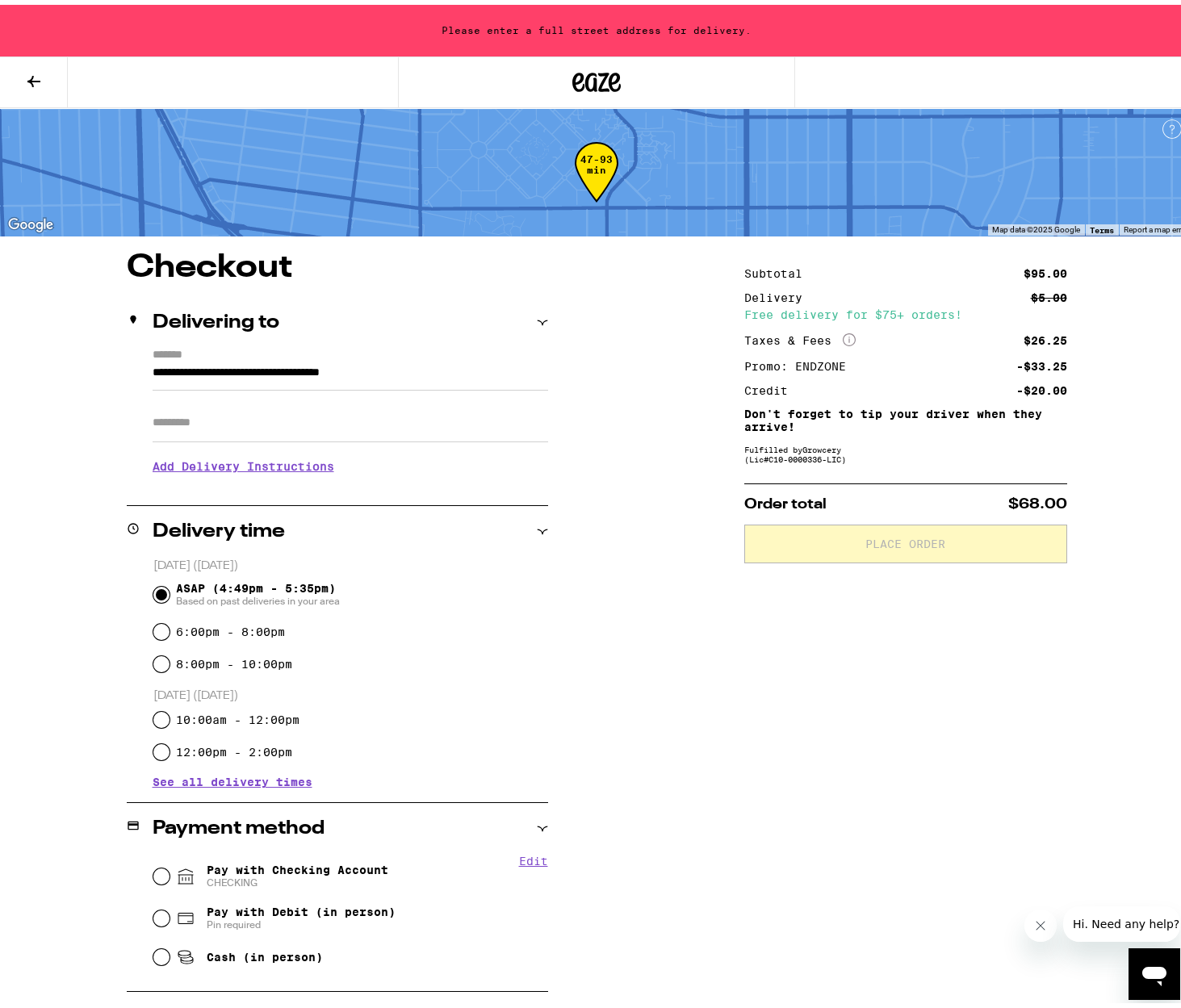
type input "**********"
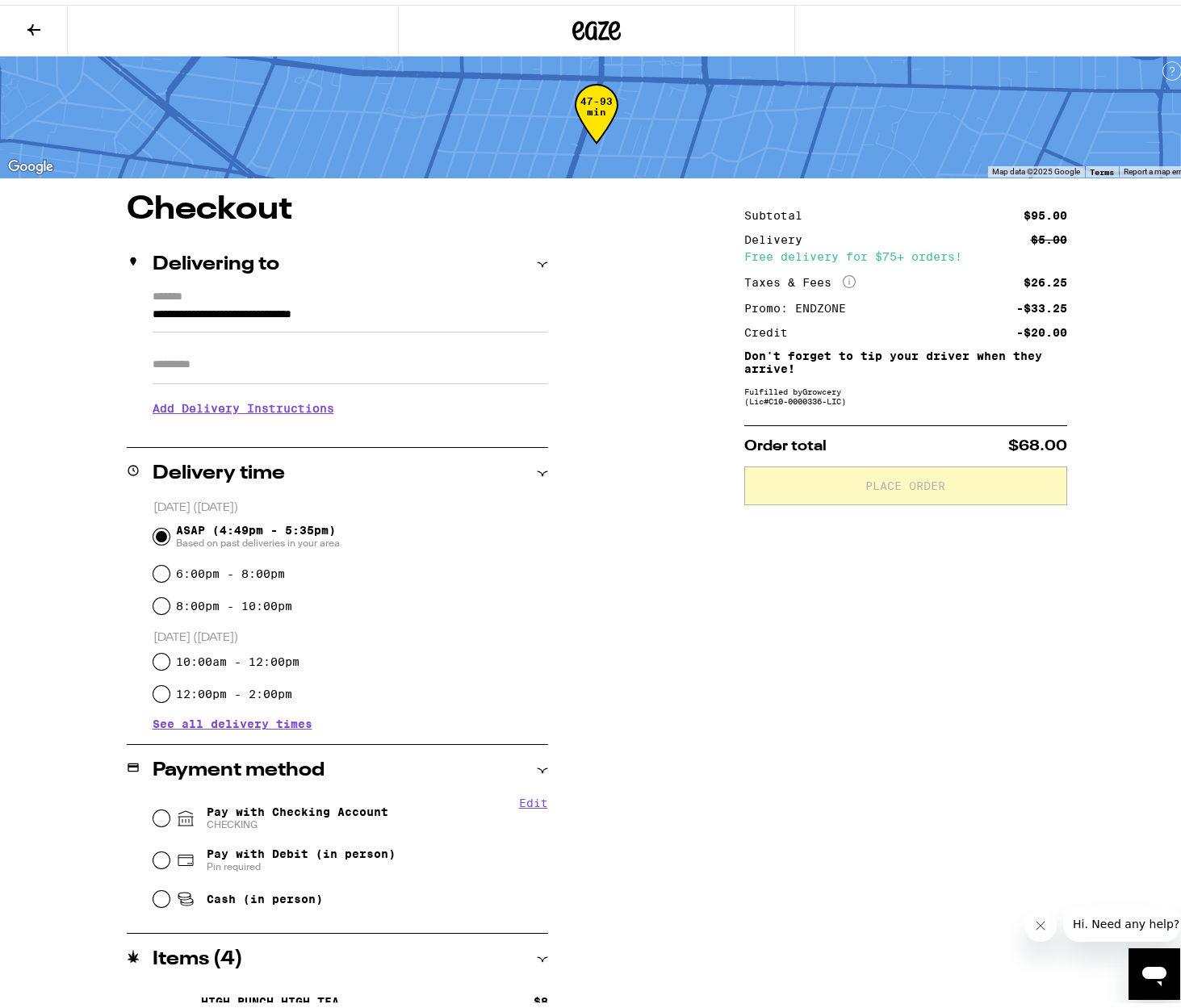
scroll to position [34, 0]
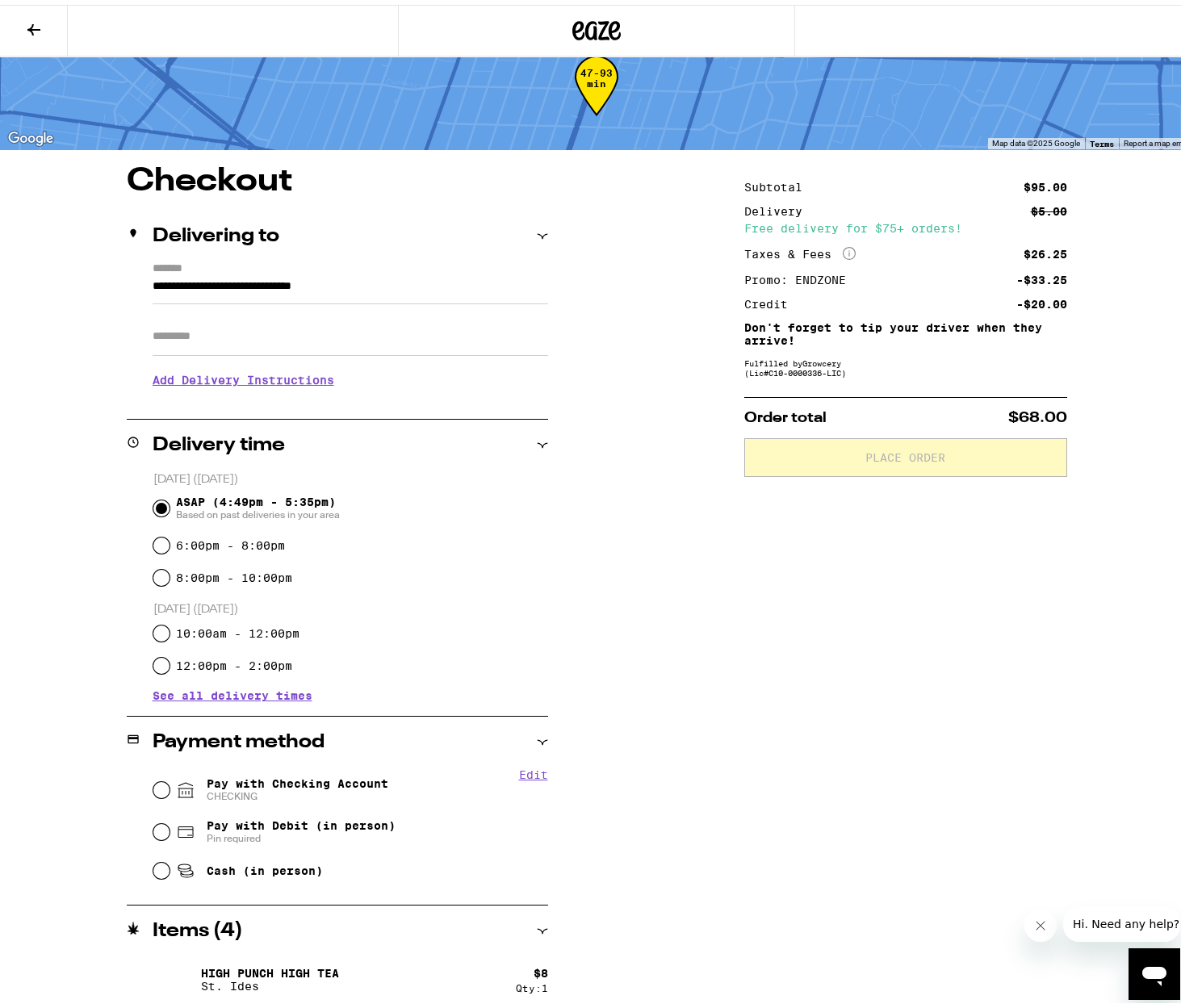
click at [333, 786] on span "Pay with Checking Account CHECKING" at bounding box center [297, 785] width 182 height 26
click at [169, 786] on input "Pay with Checking Account CHECKING" at bounding box center [161, 785] width 16 height 16
radio input "true"
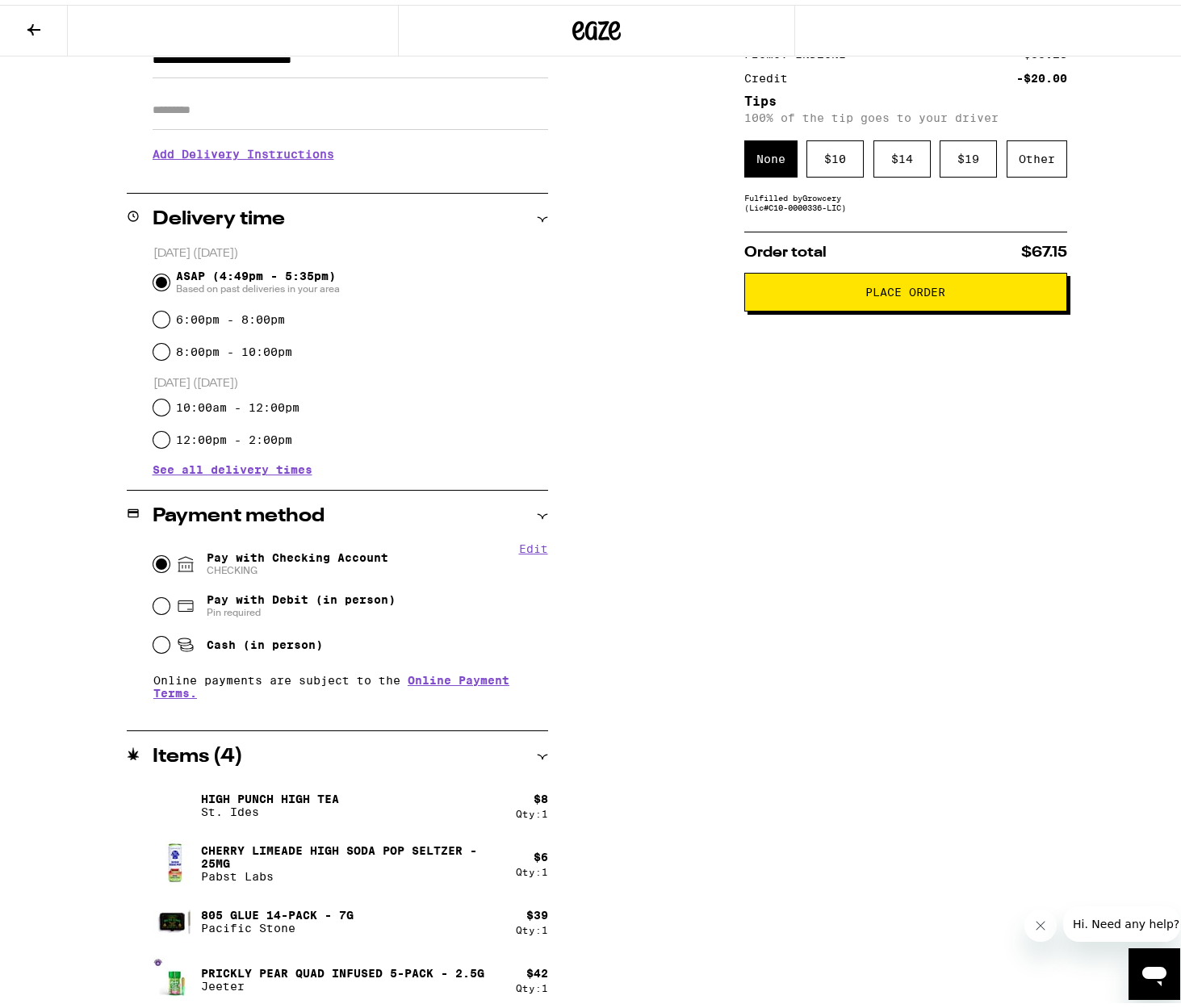
scroll to position [264, 0]
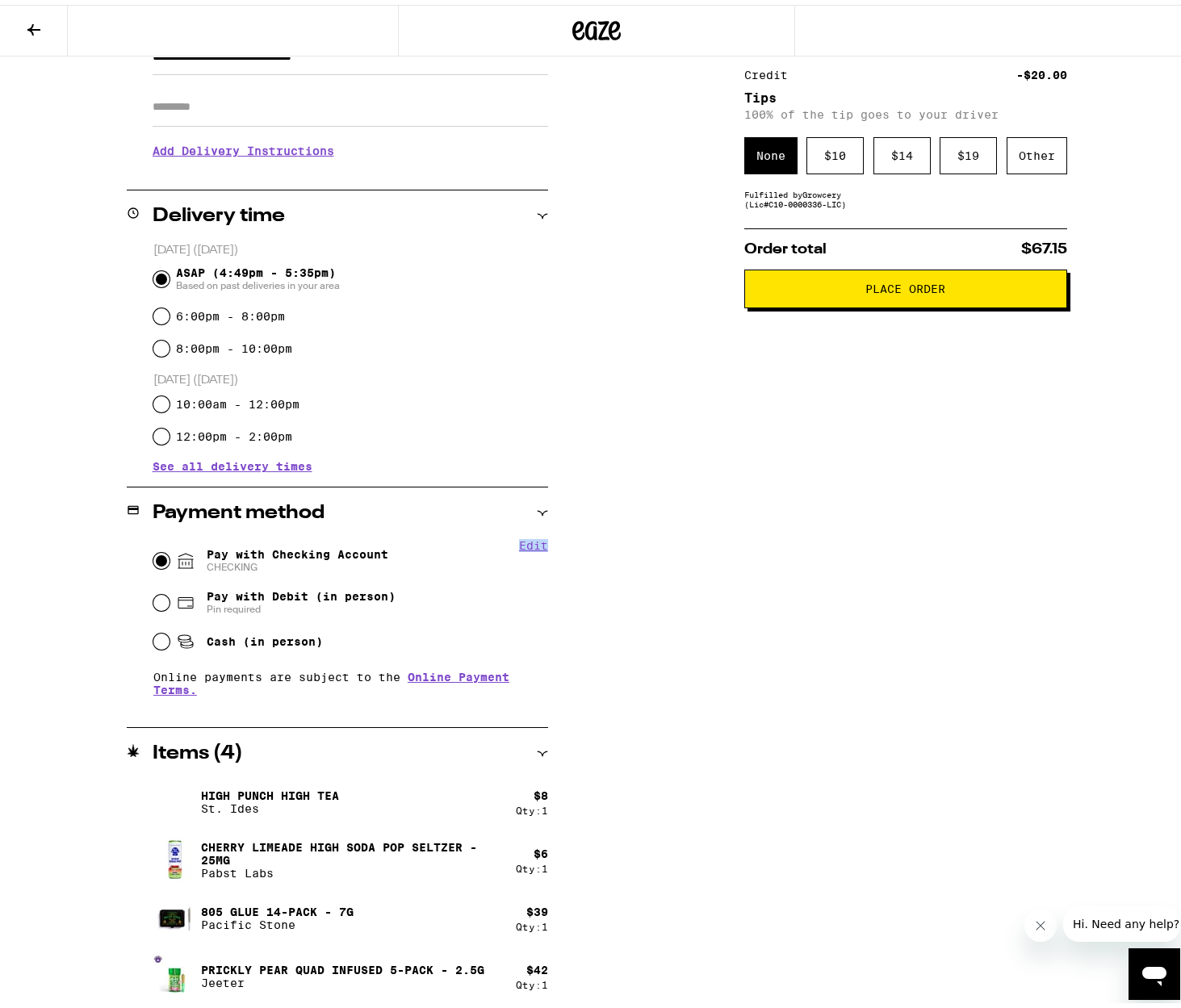
click at [512, 542] on fieldset "Edit Pay with Checking Account CHECKING Pay with Debit (in person) Pin required…" at bounding box center [350, 618] width 395 height 168
click at [519, 541] on button "Edit" at bounding box center [533, 540] width 29 height 13
